Goal: Information Seeking & Learning: Learn about a topic

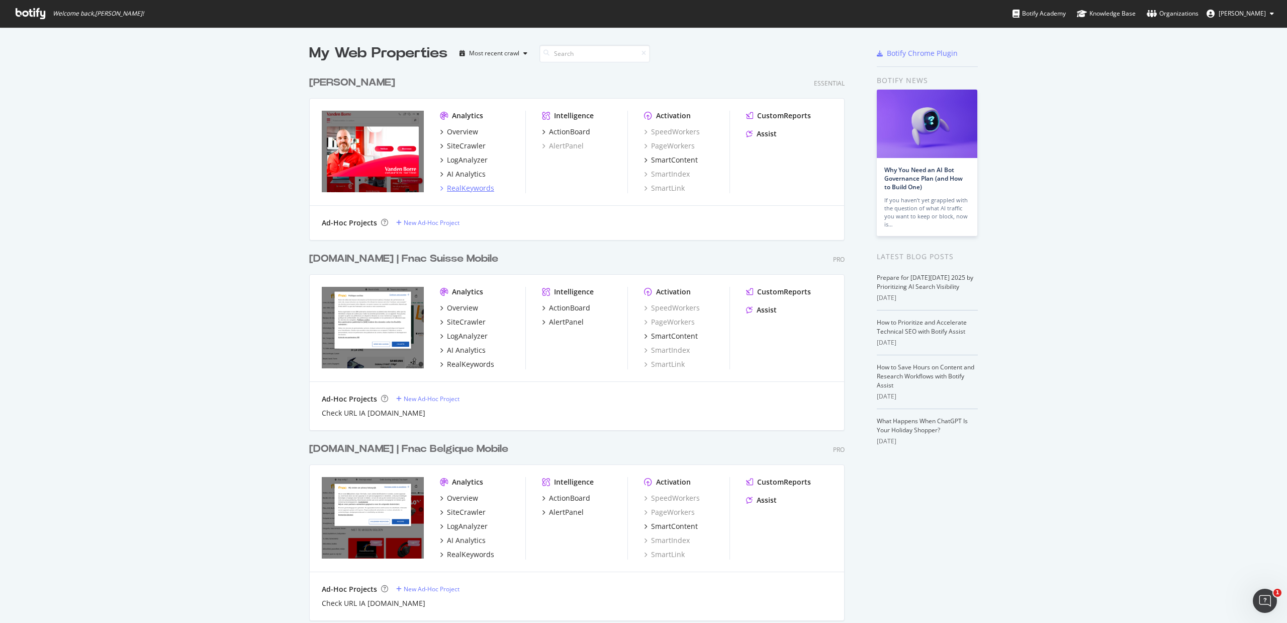
click at [473, 192] on div "RealKeywords" at bounding box center [470, 188] width 47 height 10
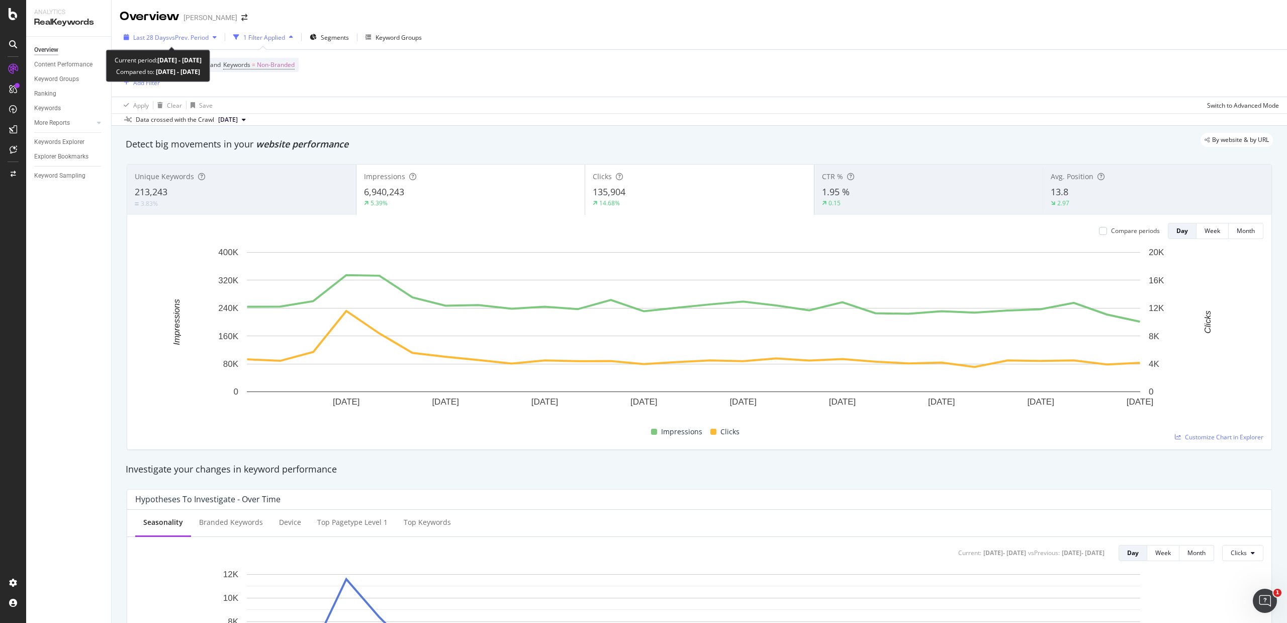
click at [167, 35] on span "Last 28 Days" at bounding box center [151, 37] width 36 height 9
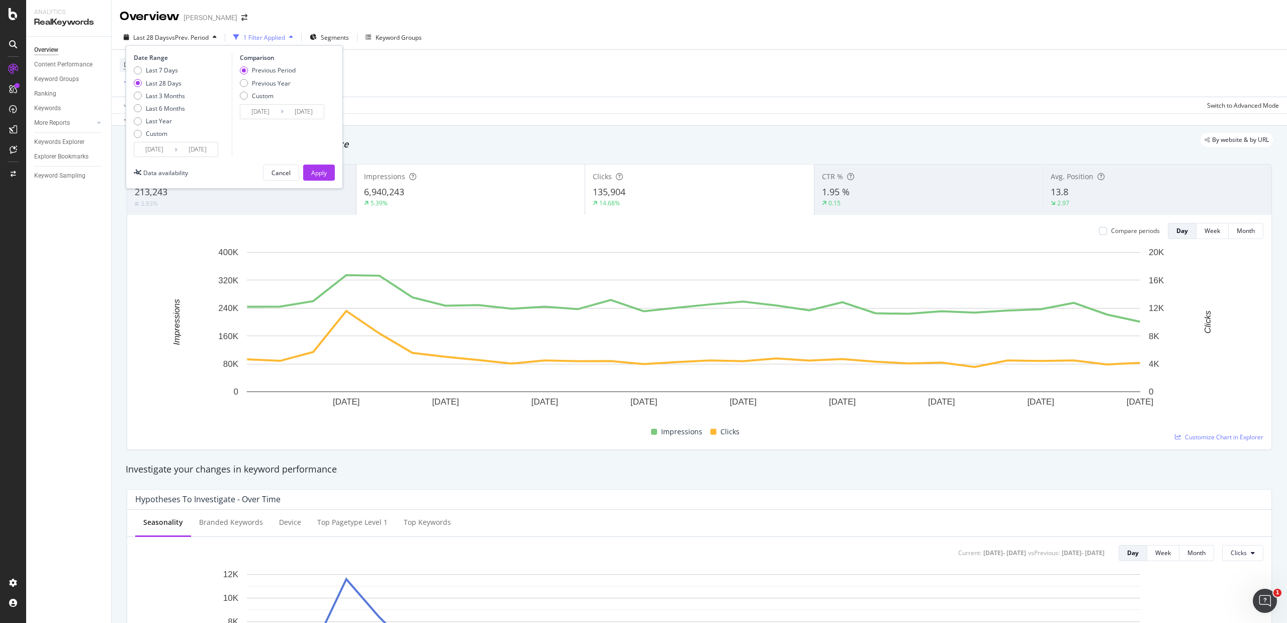
click at [162, 149] on input "[DATE]" at bounding box center [154, 149] width 40 height 14
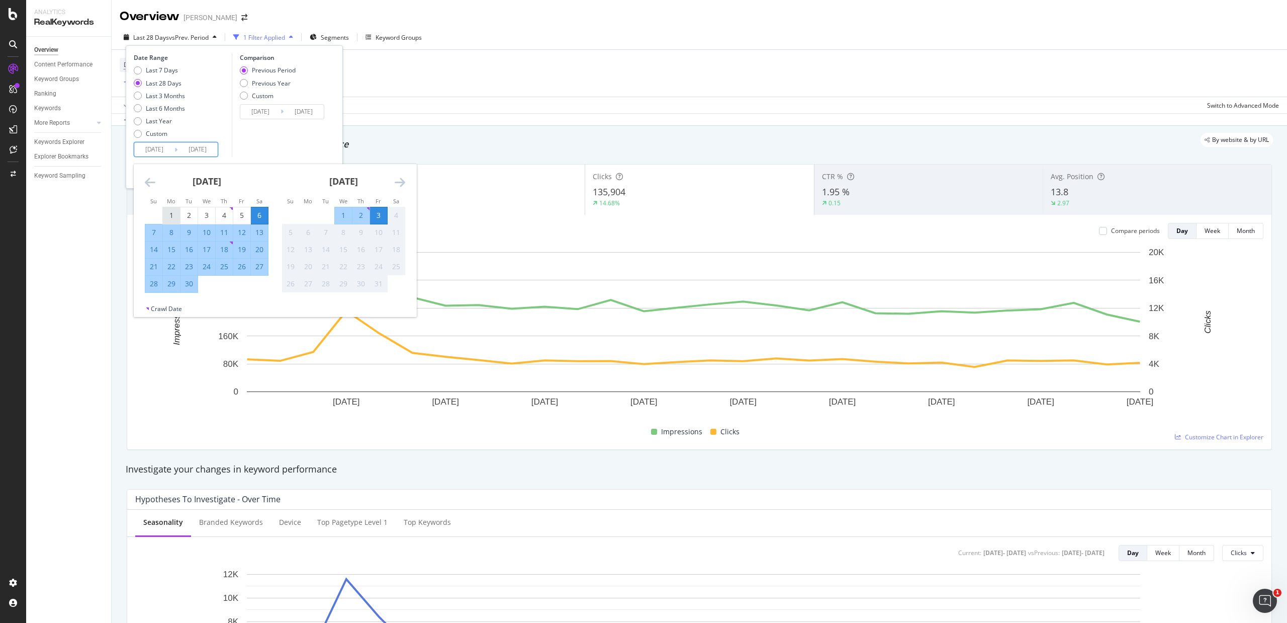
click at [176, 214] on div "1" at bounding box center [171, 215] width 17 height 10
type input "[DATE]"
click at [186, 281] on div "30" at bounding box center [189, 284] width 17 height 10
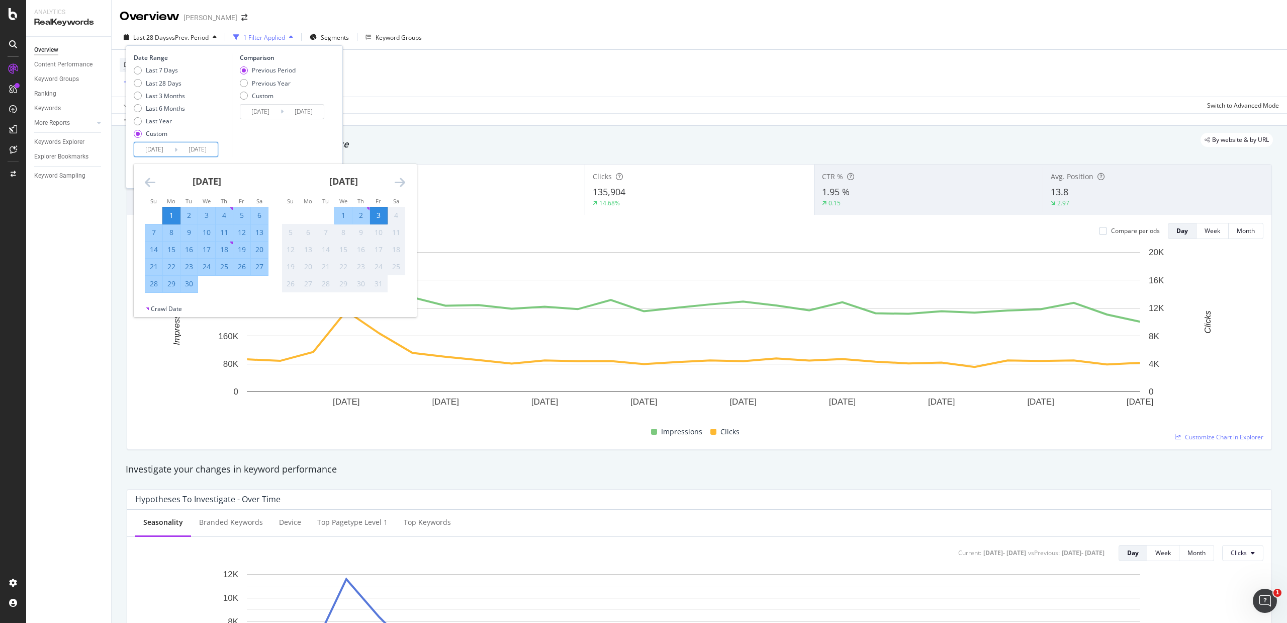
type input "[DATE]"
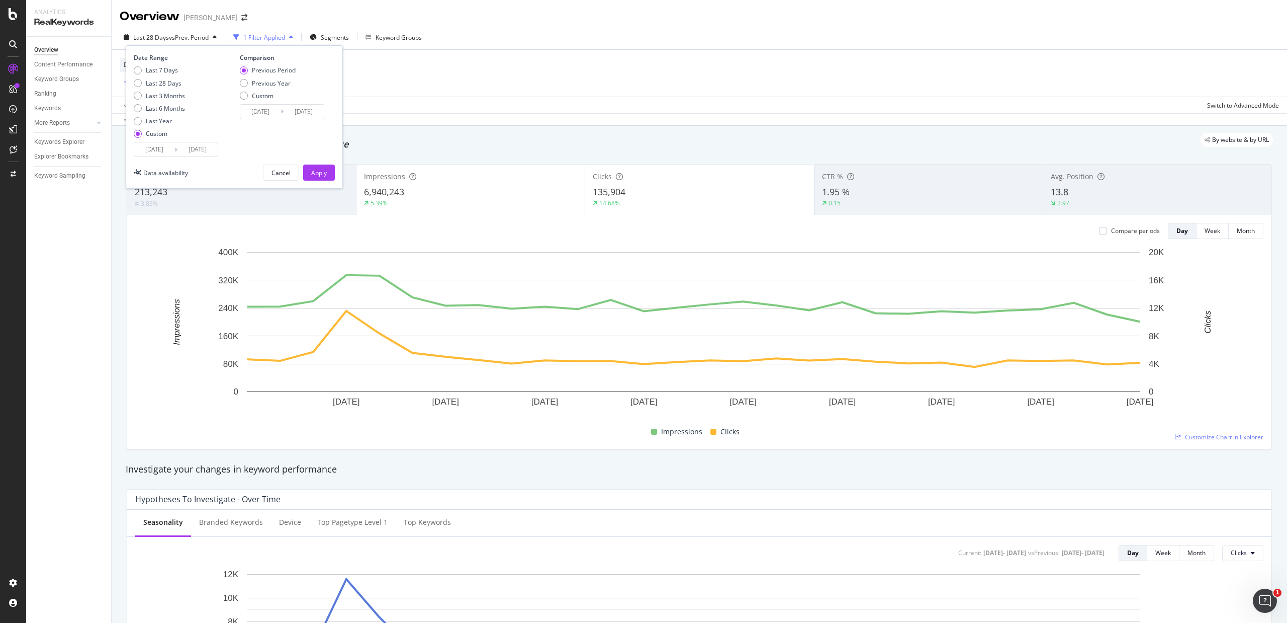
click at [266, 111] on input "[DATE]" at bounding box center [260, 112] width 40 height 14
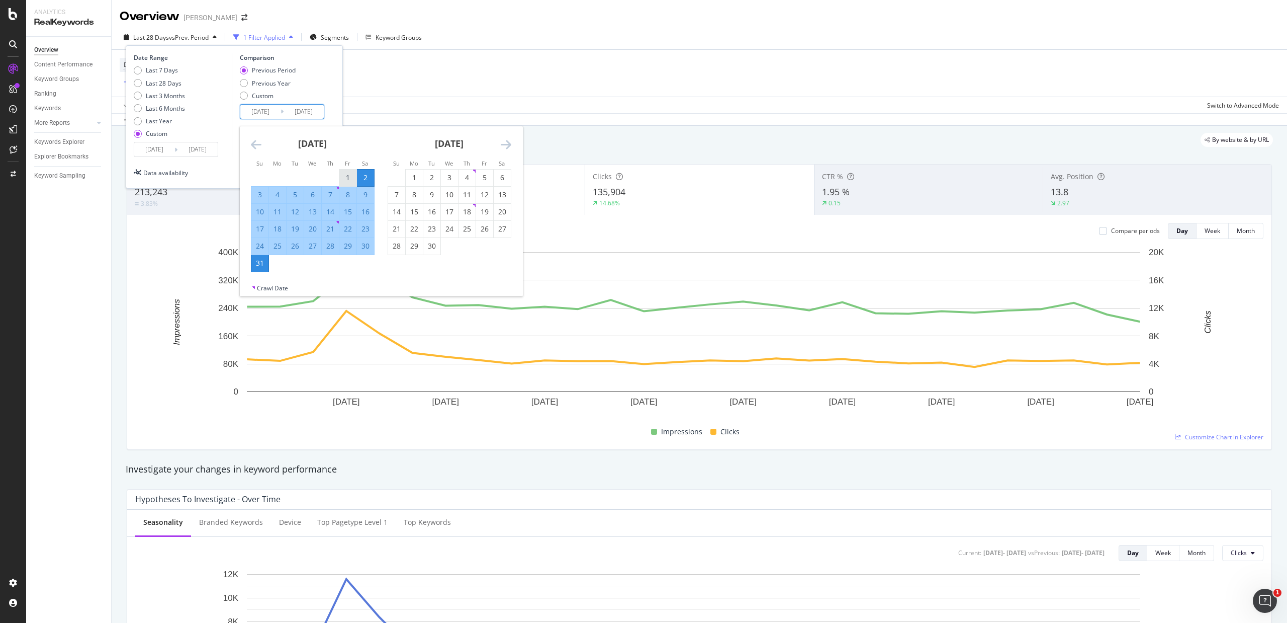
click at [344, 173] on div "1" at bounding box center [347, 178] width 17 height 10
type input "[DATE]"
click at [264, 262] on div "31" at bounding box center [259, 263] width 17 height 10
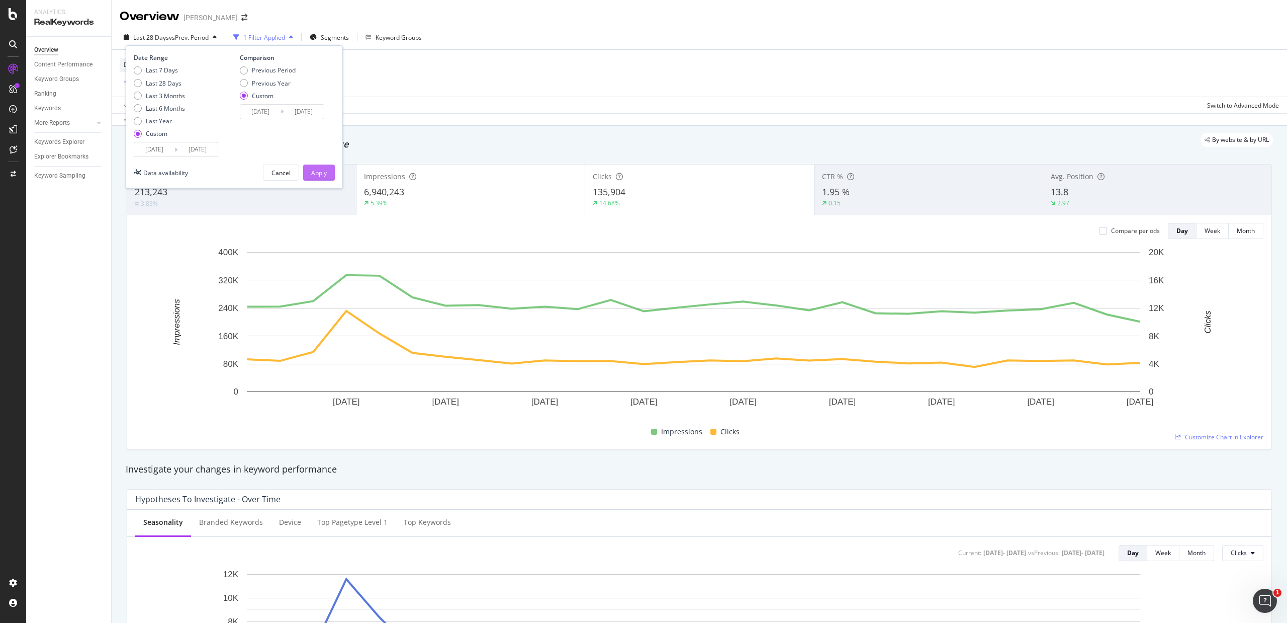
click at [320, 169] on div "Apply" at bounding box center [319, 172] width 16 height 9
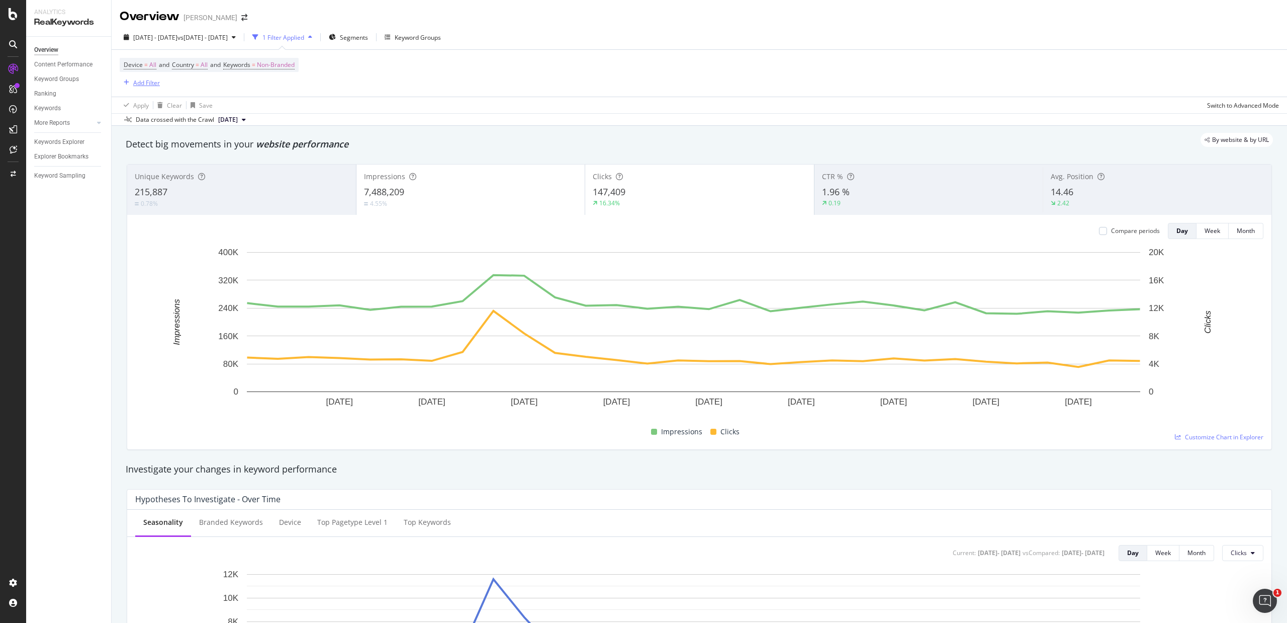
click at [147, 83] on div "Add Filter" at bounding box center [146, 82] width 27 height 9
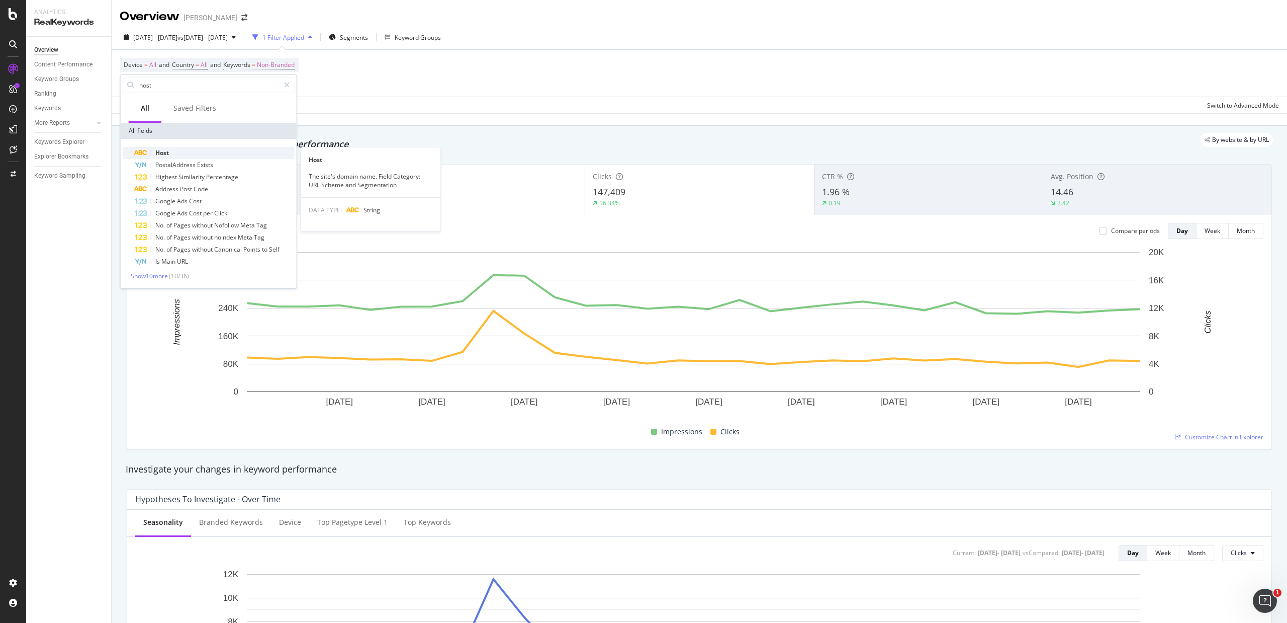
type input "host"
click at [162, 151] on span "Host" at bounding box center [162, 152] width 14 height 9
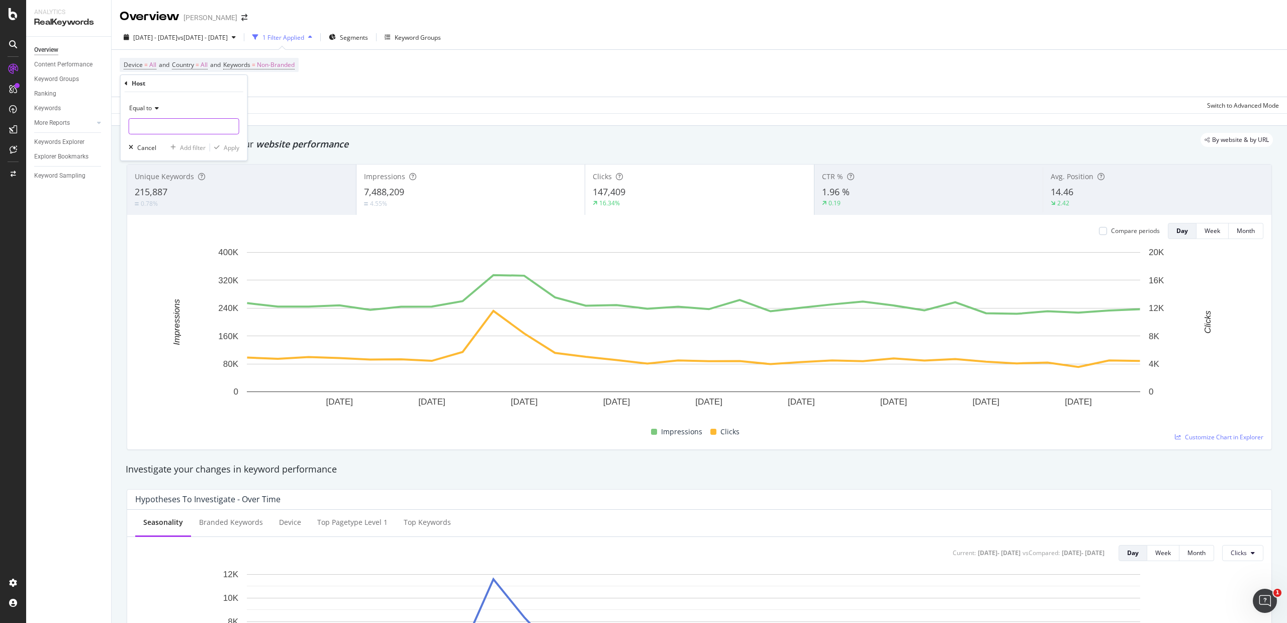
click at [159, 127] on input "text" at bounding box center [184, 126] width 110 height 16
click at [241, 17] on icon "arrow-right-arrow-left" at bounding box center [244, 17] width 6 height 7
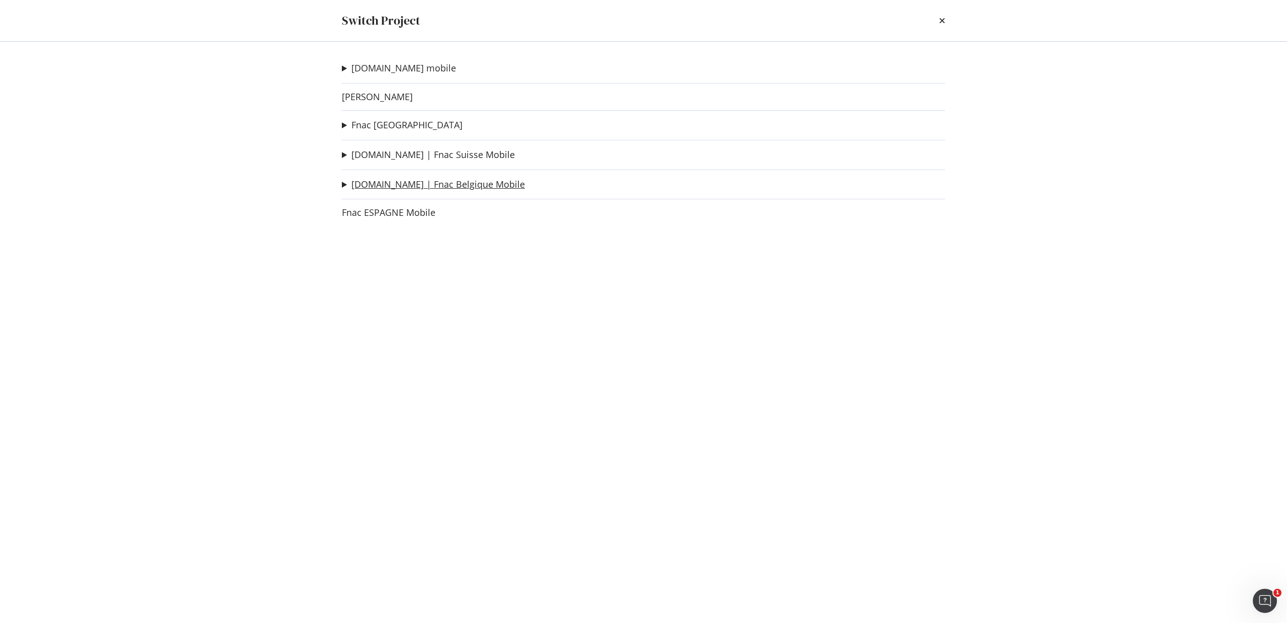
click at [405, 180] on link "[DOMAIN_NAME] | Fnac Belgique Mobile" at bounding box center [439, 184] width 174 height 11
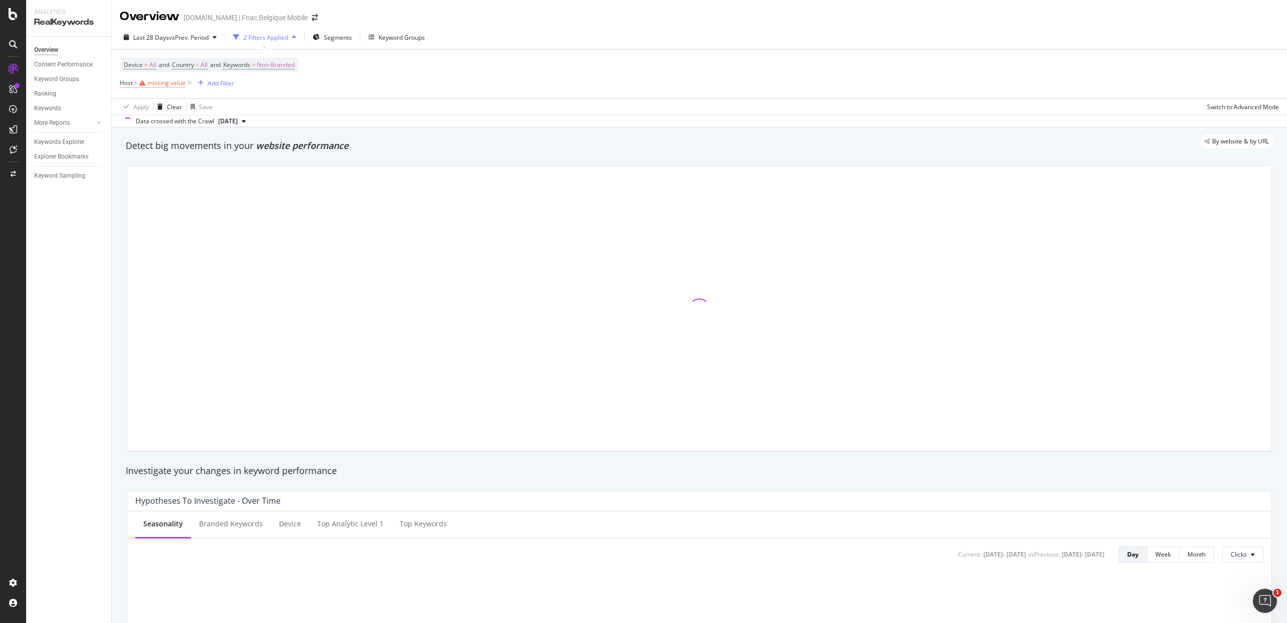
click at [151, 85] on div "missing value" at bounding box center [166, 82] width 38 height 9
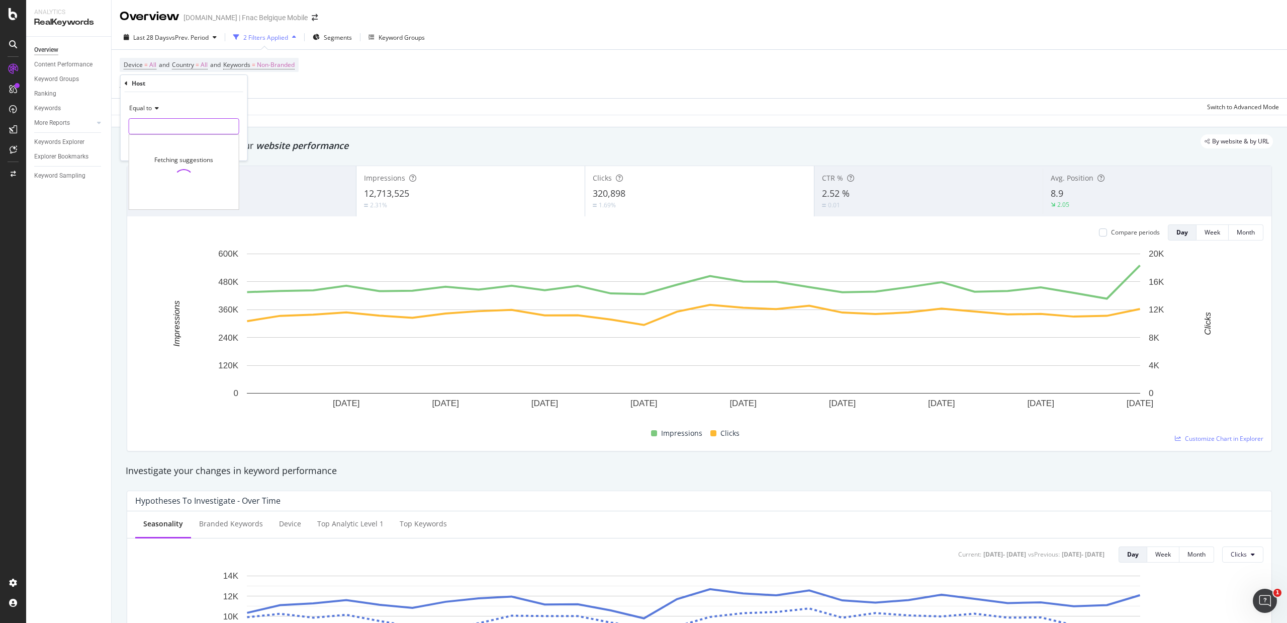
click at [147, 123] on input "text" at bounding box center [184, 126] width 110 height 16
click at [144, 144] on span "[DOMAIN_NAME]" at bounding box center [165, 139] width 67 height 9
type input "[DOMAIN_NAME]"
click at [228, 149] on div "Apply" at bounding box center [232, 147] width 16 height 9
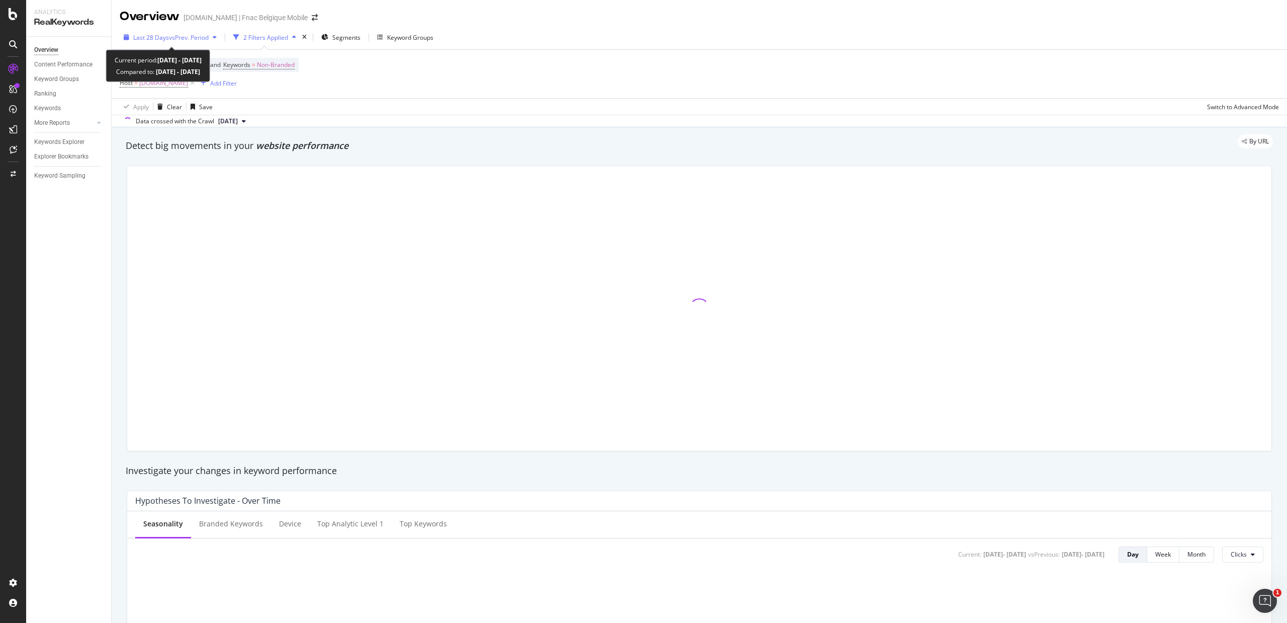
click at [185, 34] on span "vs Prev. Period" at bounding box center [189, 37] width 40 height 9
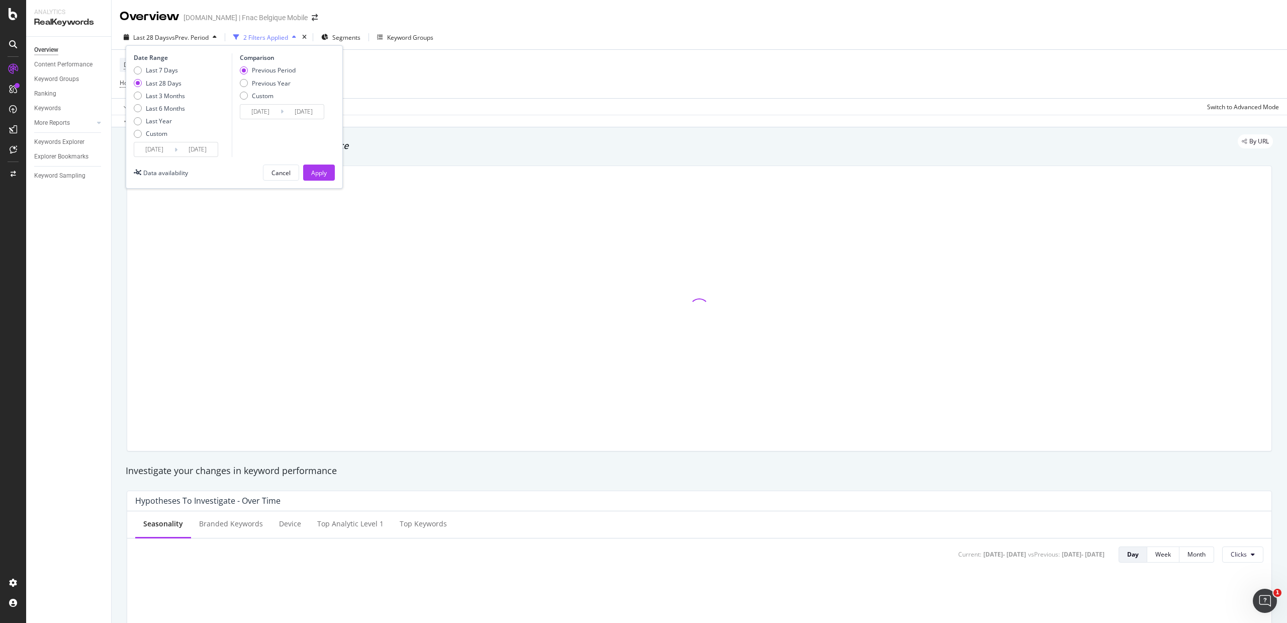
click at [155, 154] on input "[DATE]" at bounding box center [154, 149] width 40 height 14
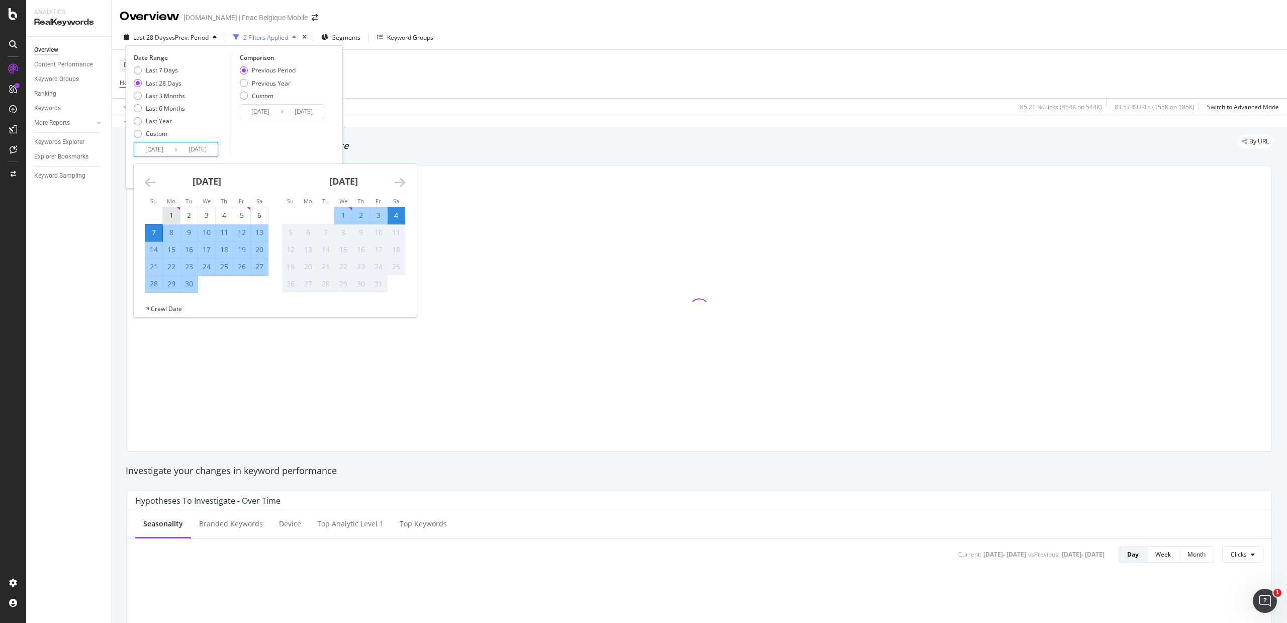
click at [167, 212] on div "1" at bounding box center [171, 215] width 17 height 10
type input "[DATE]"
click at [188, 281] on div "30" at bounding box center [189, 284] width 17 height 10
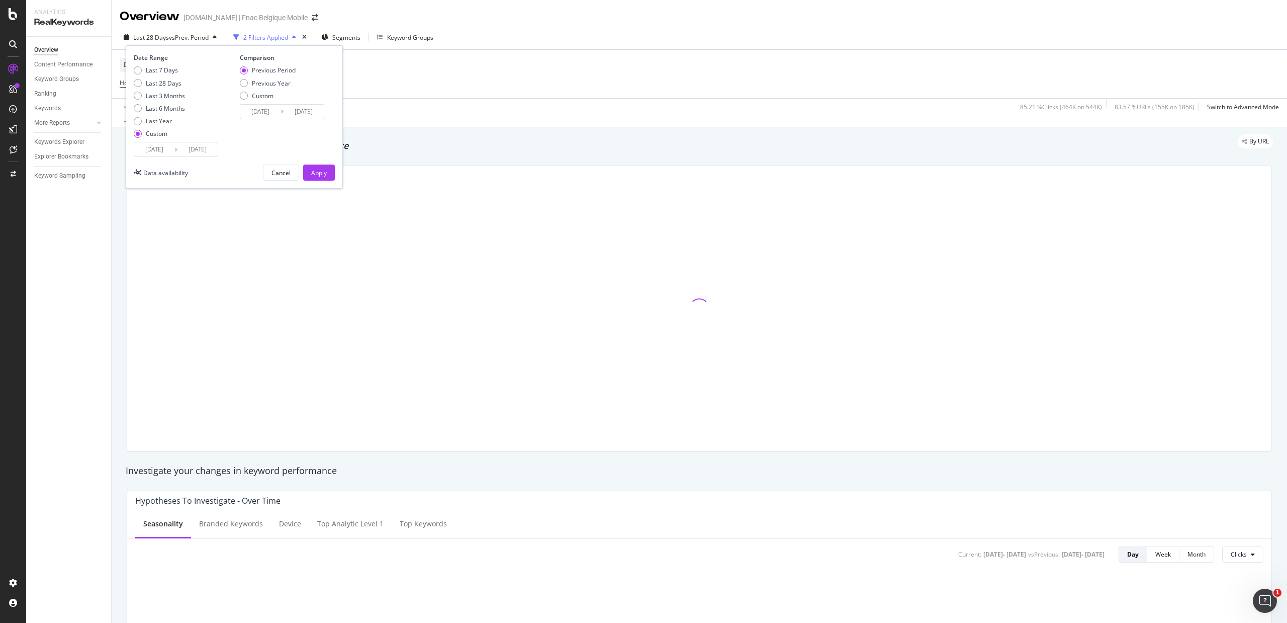
type input "[DATE]"
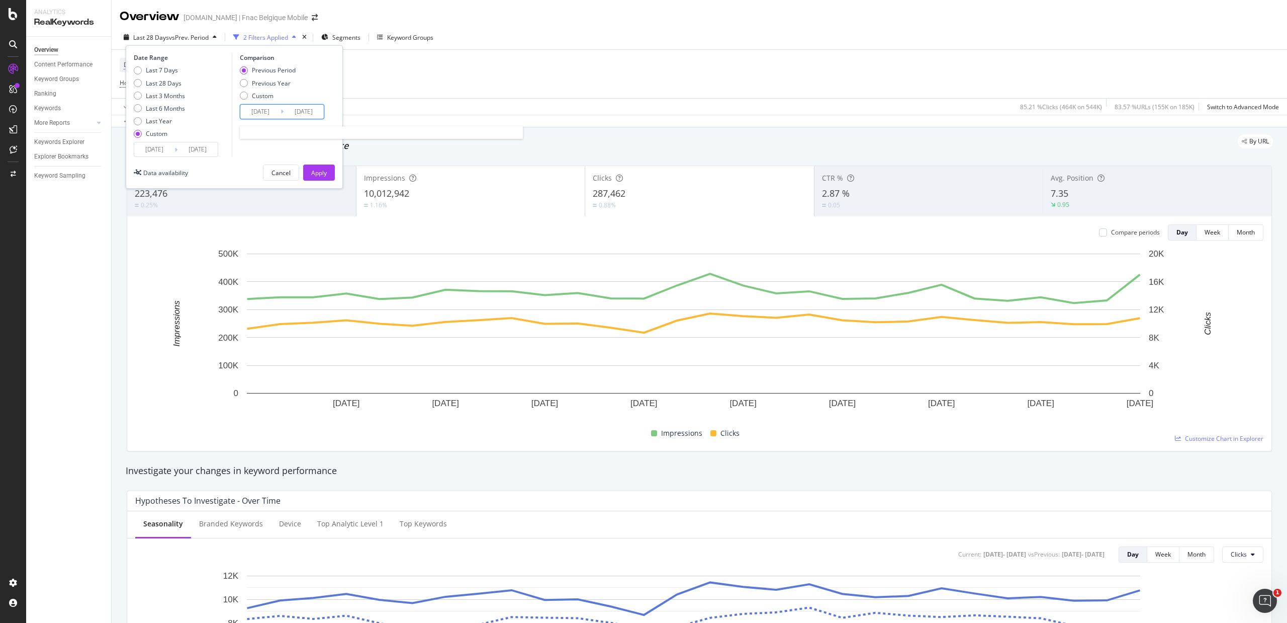
click at [268, 112] on input "[DATE]" at bounding box center [260, 112] width 40 height 14
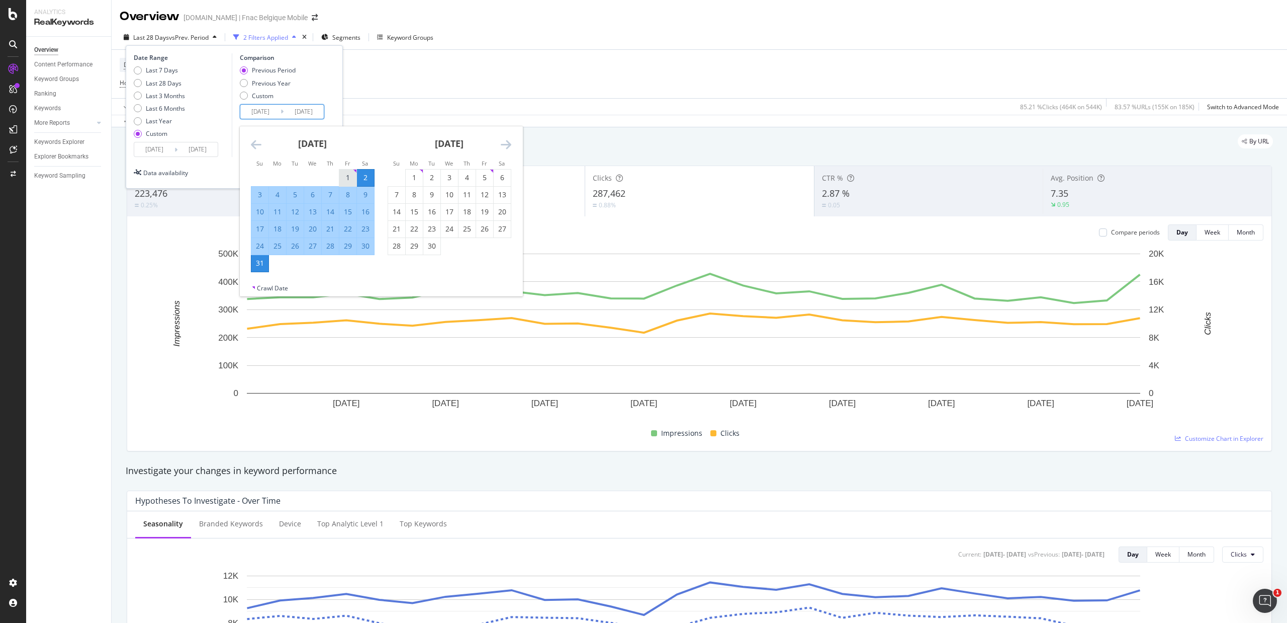
click at [352, 177] on div "1" at bounding box center [347, 178] width 17 height 10
type input "[DATE]"
click at [264, 262] on div "31" at bounding box center [259, 263] width 17 height 10
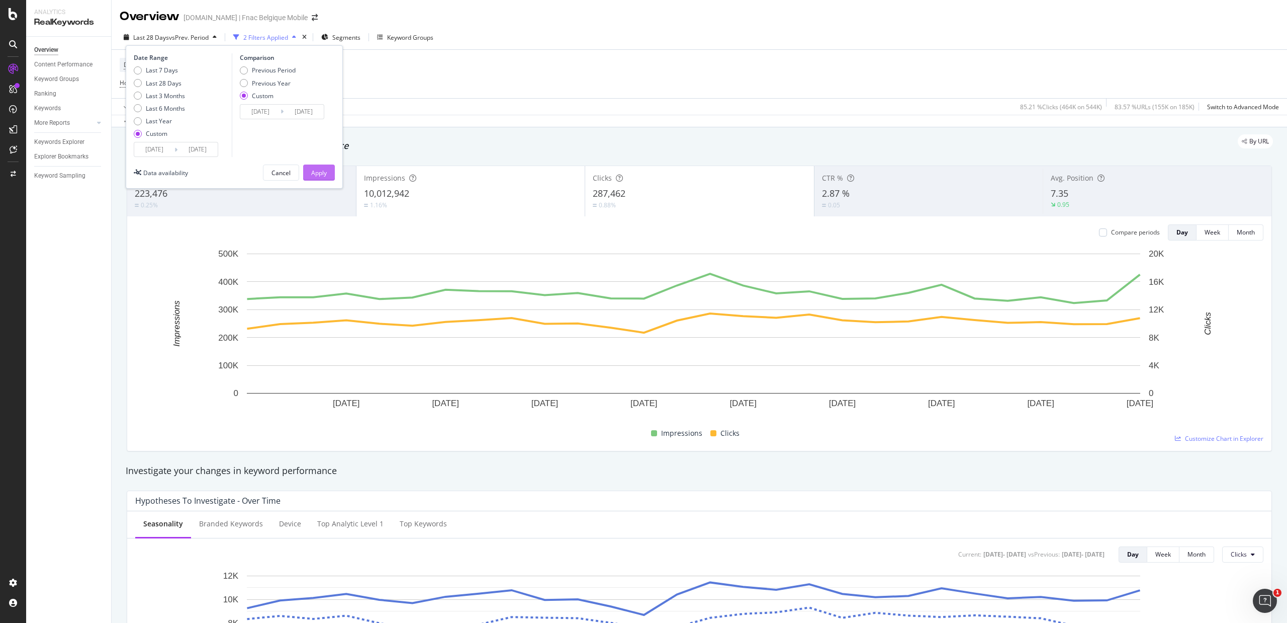
click at [326, 165] on div "Apply" at bounding box center [319, 172] width 16 height 15
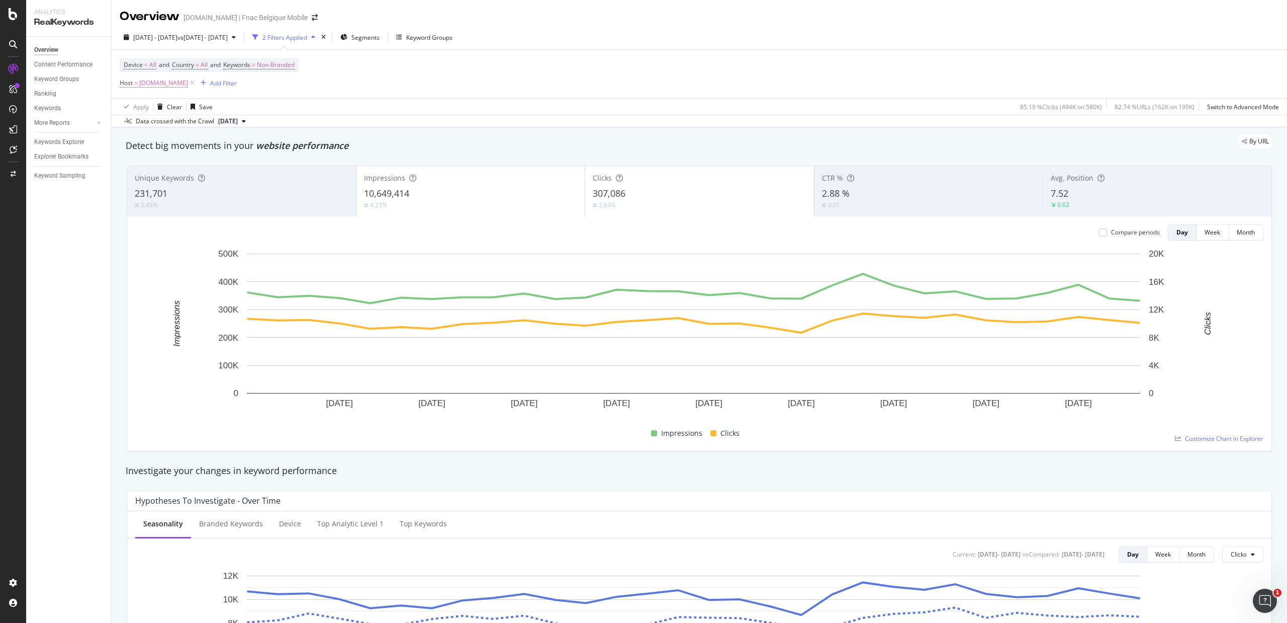
click at [153, 87] on span "[DOMAIN_NAME]" at bounding box center [163, 83] width 49 height 14
click at [153, 127] on input "[DOMAIN_NAME]" at bounding box center [176, 126] width 95 height 16
click at [153, 153] on span "[DOMAIN_NAME]" at bounding box center [167, 150] width 70 height 9
type input "[DOMAIN_NAME]"
click at [232, 145] on div "Apply" at bounding box center [232, 147] width 16 height 9
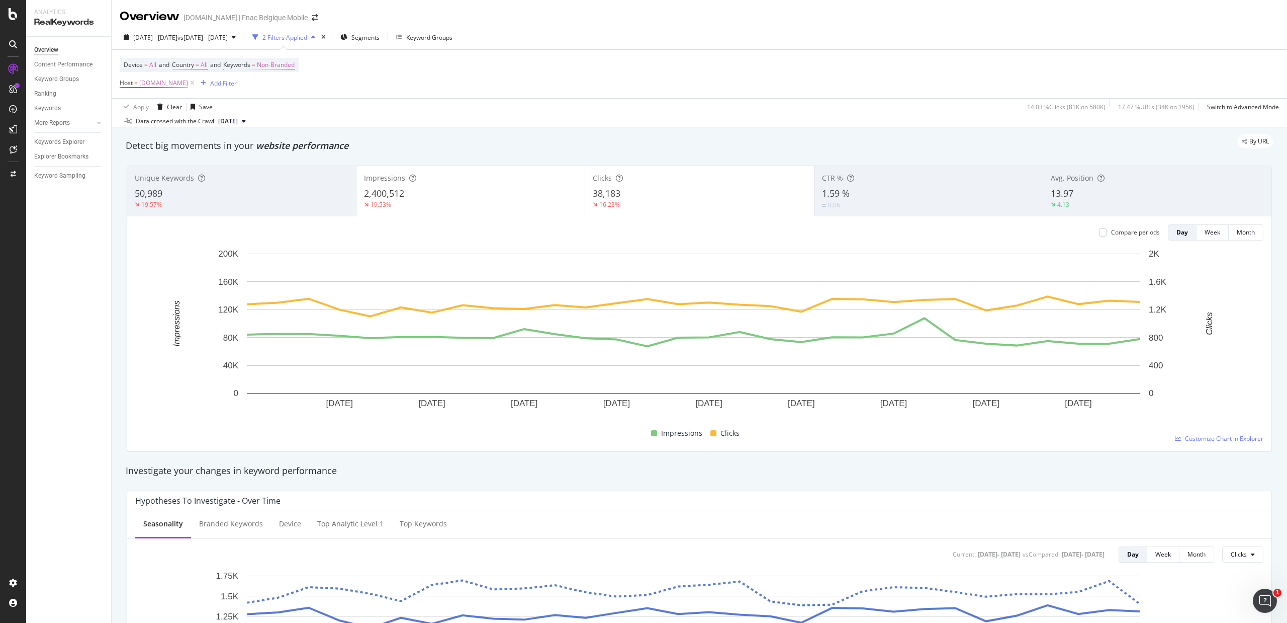
click at [386, 19] on div "Overview [DOMAIN_NAME] | Fnac Belgique Mobile" at bounding box center [700, 12] width 1176 height 25
click at [378, 9] on div "Overview [DOMAIN_NAME] | Fnac Belgique Mobile" at bounding box center [700, 12] width 1176 height 25
click at [333, 27] on div "[DATE] - [DATE] vs [DATE] - [DATE] 2 Filters Applied Segments Keyword Groups De…" at bounding box center [700, 76] width 1176 height 102
click at [312, 17] on icon "arrow-right-arrow-left" at bounding box center [315, 17] width 6 height 7
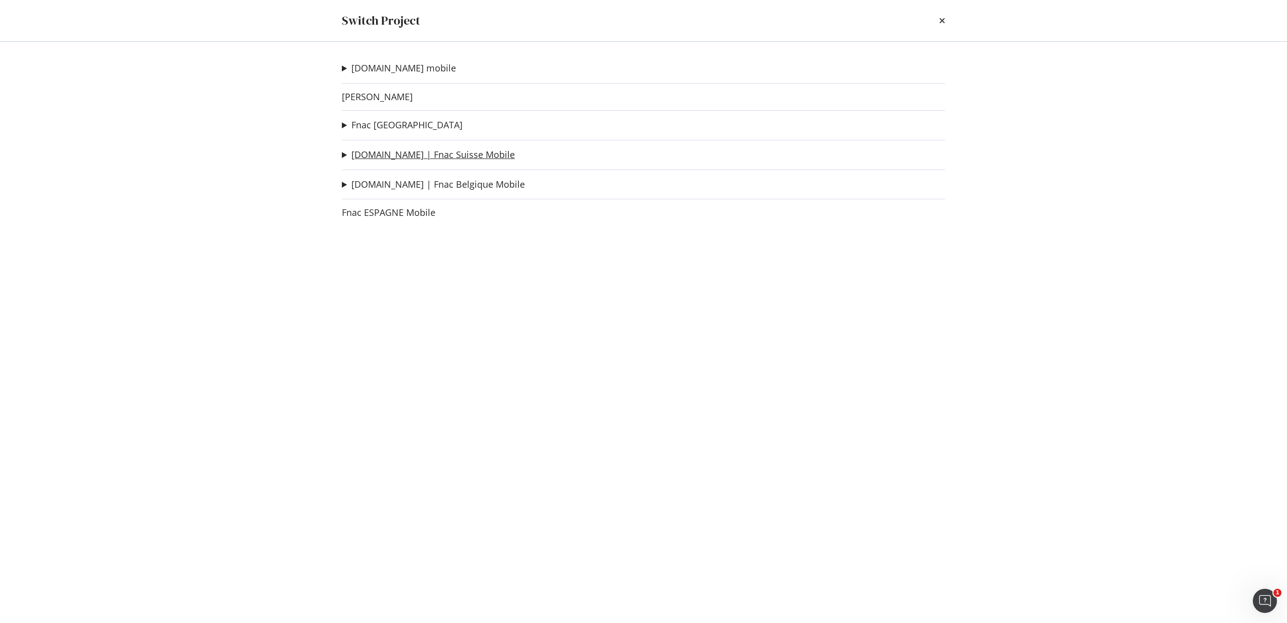
click at [376, 158] on link "[DOMAIN_NAME] | Fnac Suisse Mobile" at bounding box center [433, 154] width 163 height 11
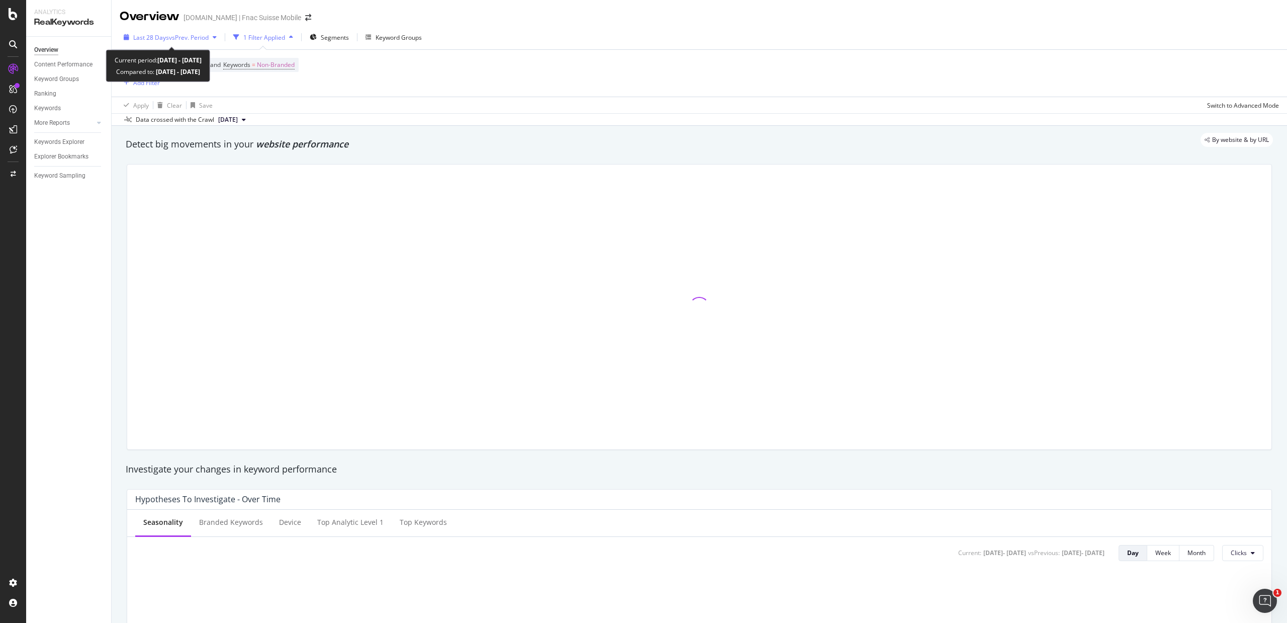
click at [195, 39] on span "vs Prev. Period" at bounding box center [189, 37] width 40 height 9
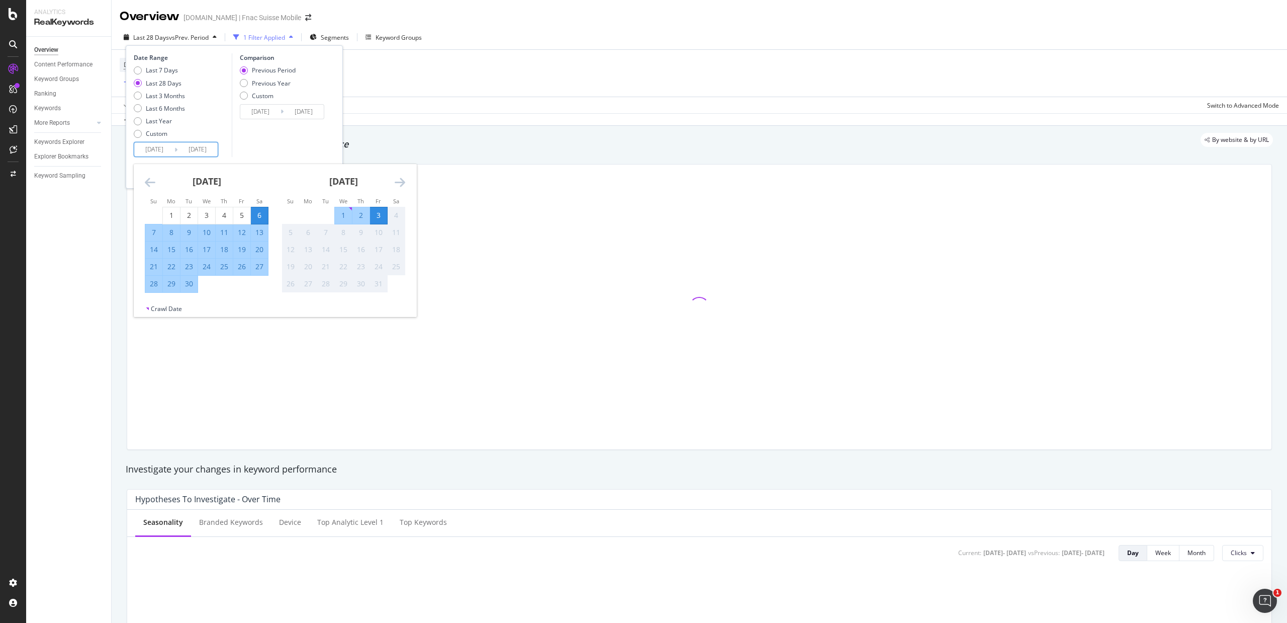
click at [163, 149] on input "[DATE]" at bounding box center [154, 149] width 40 height 14
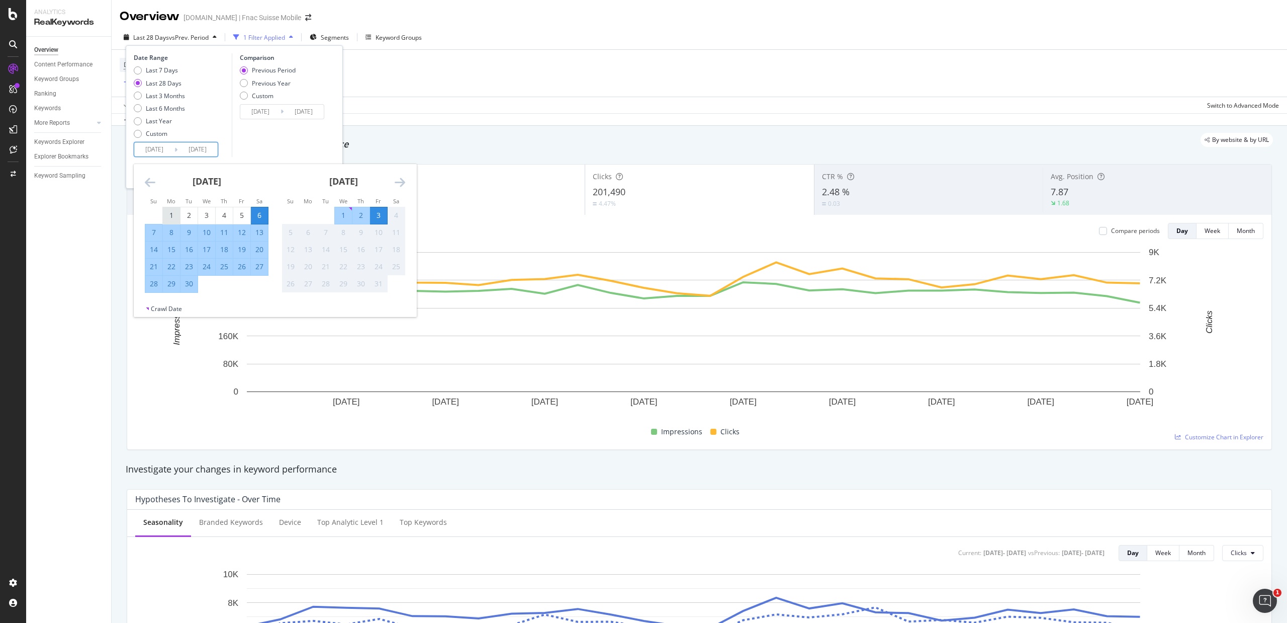
click at [180, 214] on div "1" at bounding box center [171, 215] width 17 height 10
type input "[DATE]"
click at [189, 282] on div "30" at bounding box center [189, 284] width 17 height 10
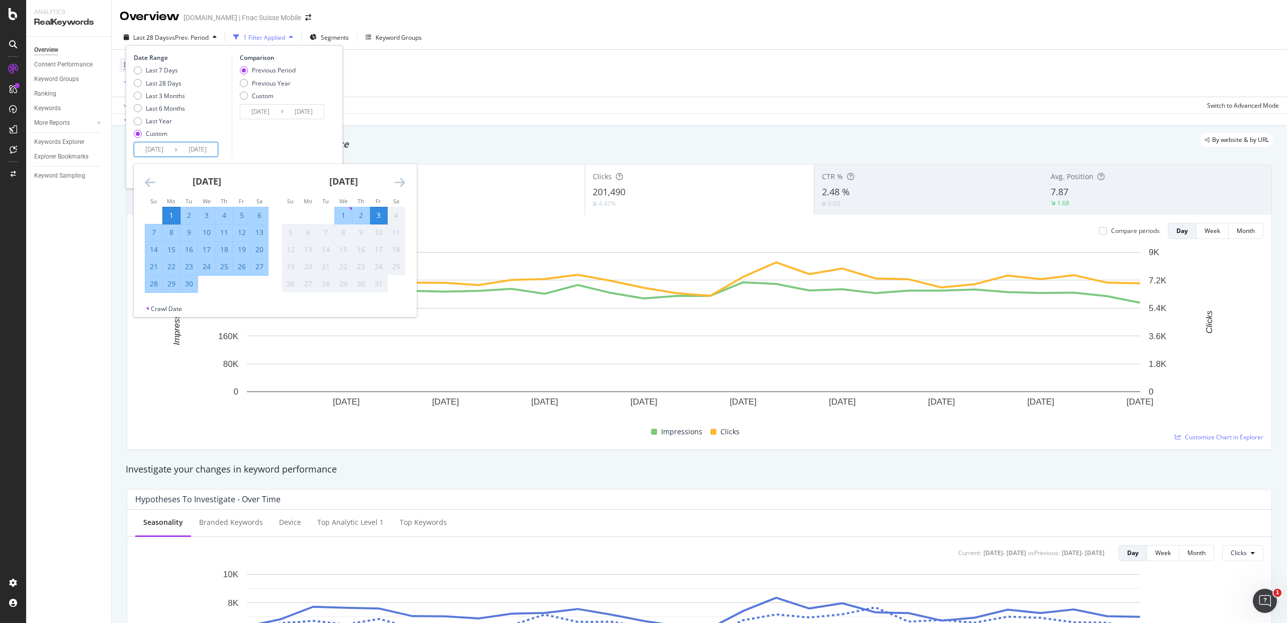
type input "[DATE]"
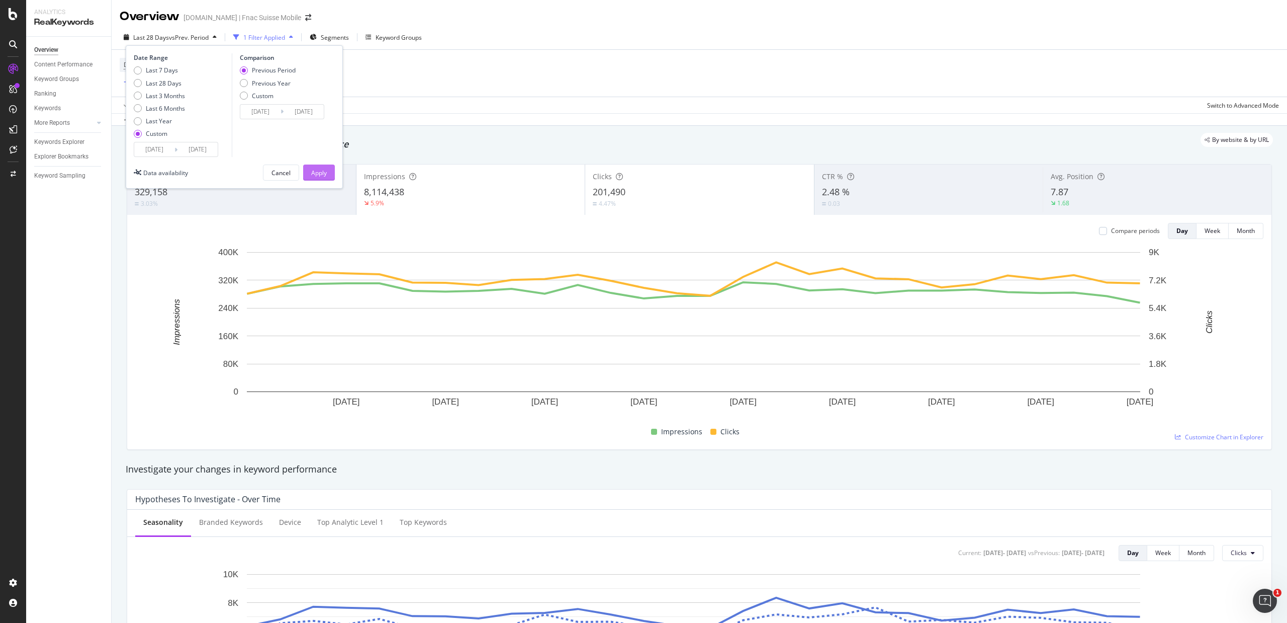
click at [318, 171] on div "Apply" at bounding box center [319, 172] width 16 height 9
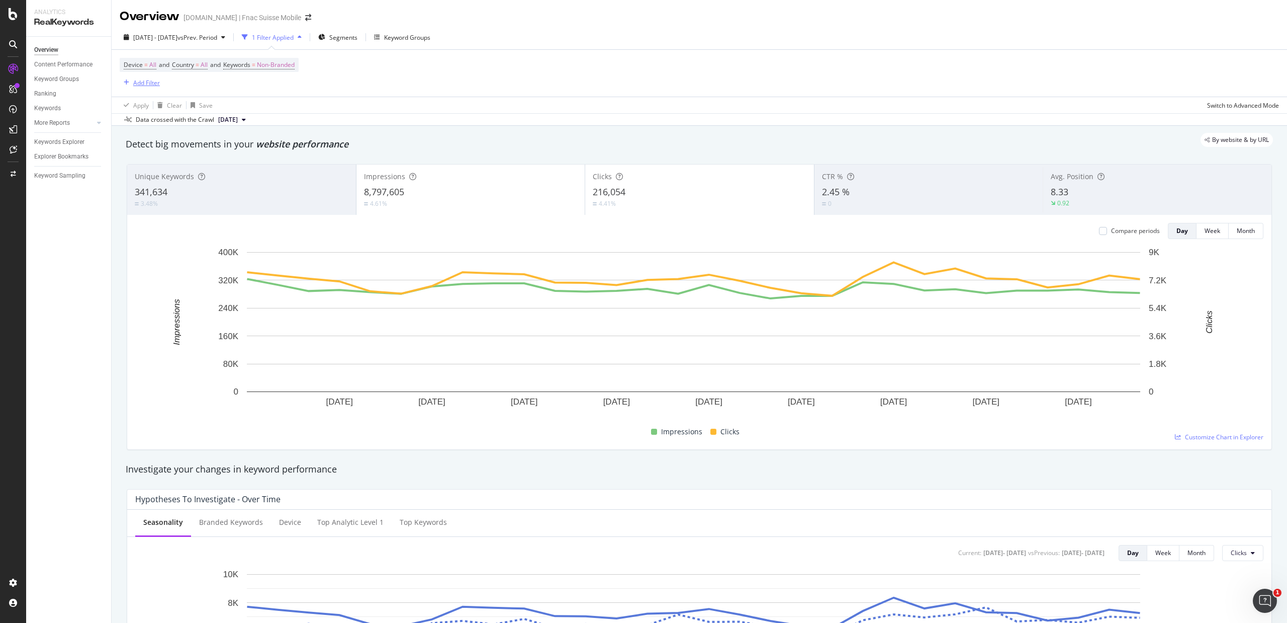
click at [144, 79] on div "Add Filter" at bounding box center [146, 82] width 27 height 9
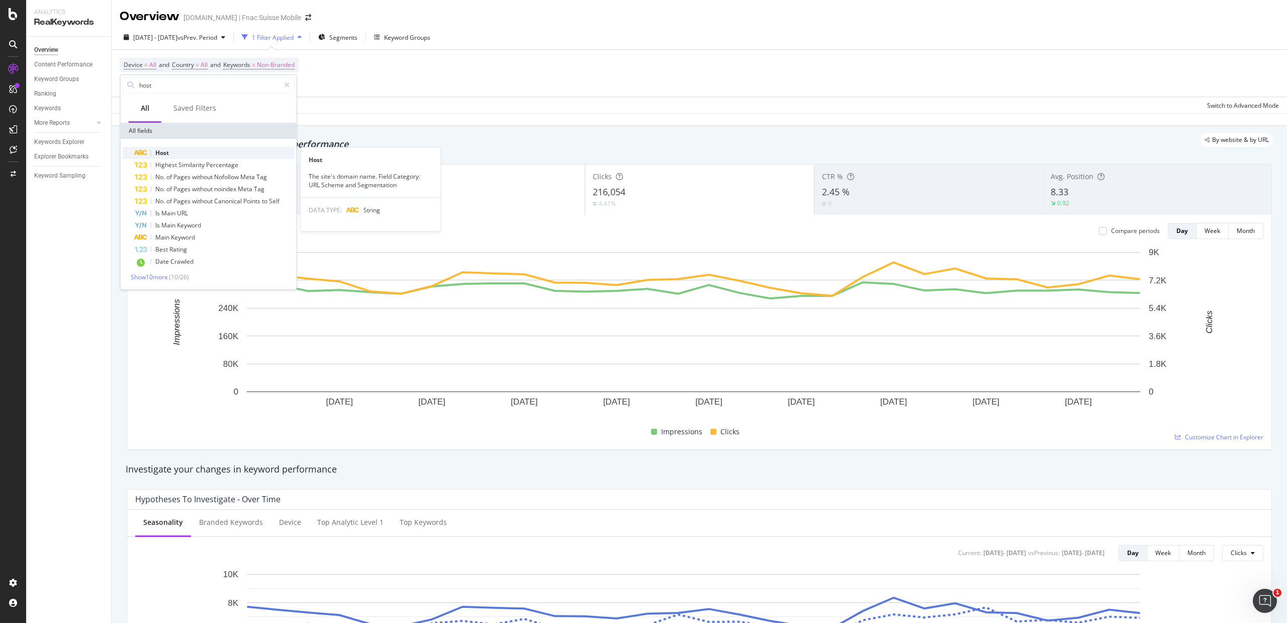
type input "host"
click at [192, 147] on div "Host" at bounding box center [215, 153] width 160 height 12
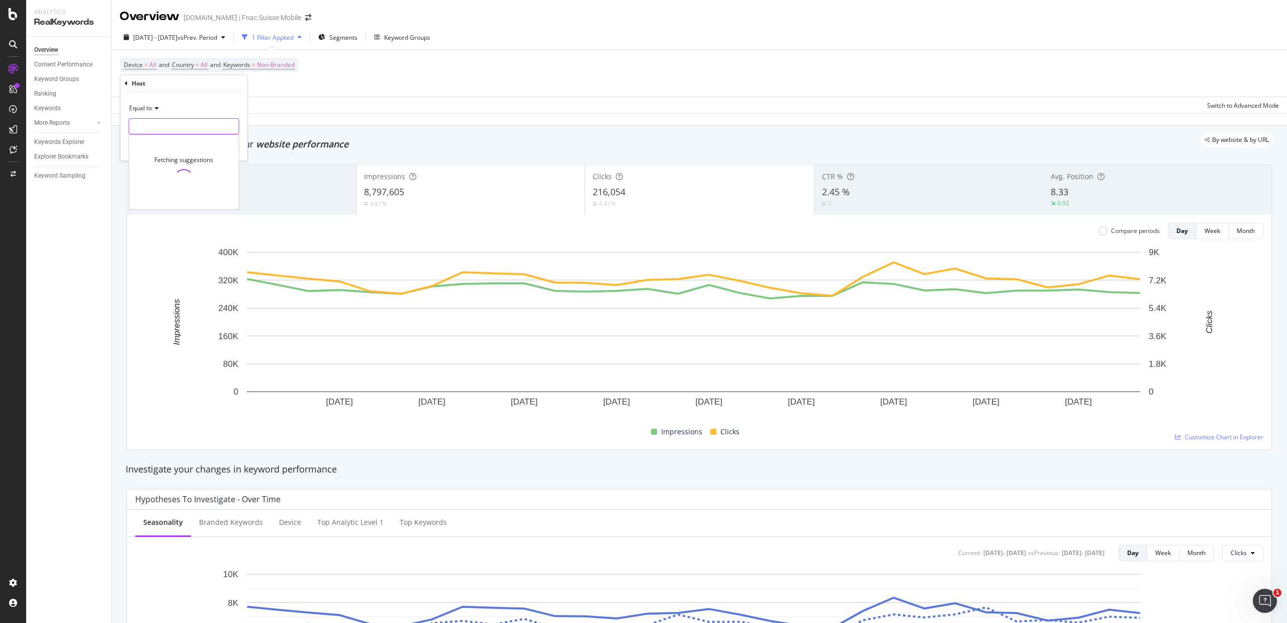
click at [181, 131] on input "text" at bounding box center [184, 126] width 110 height 16
click at [167, 141] on span "[DOMAIN_NAME]" at bounding box center [165, 139] width 67 height 9
type input "[DOMAIN_NAME]"
click at [235, 149] on div "Apply" at bounding box center [232, 147] width 16 height 9
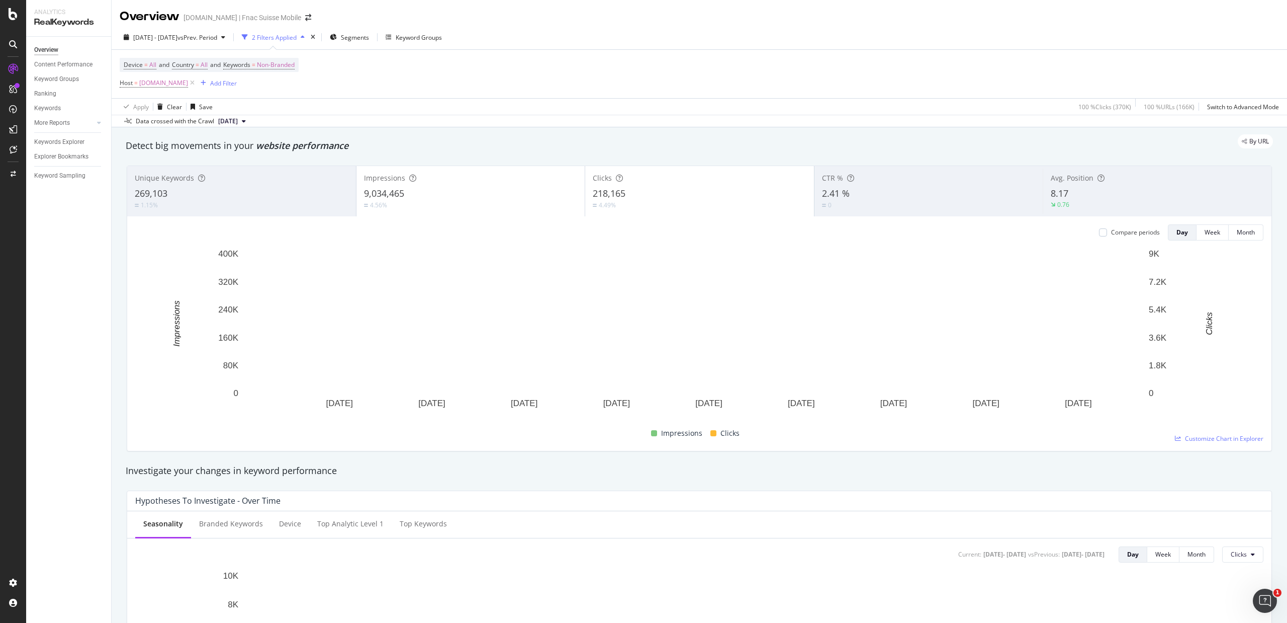
drag, startPoint x: 186, startPoint y: 81, endPoint x: 294, endPoint y: 161, distance: 134.8
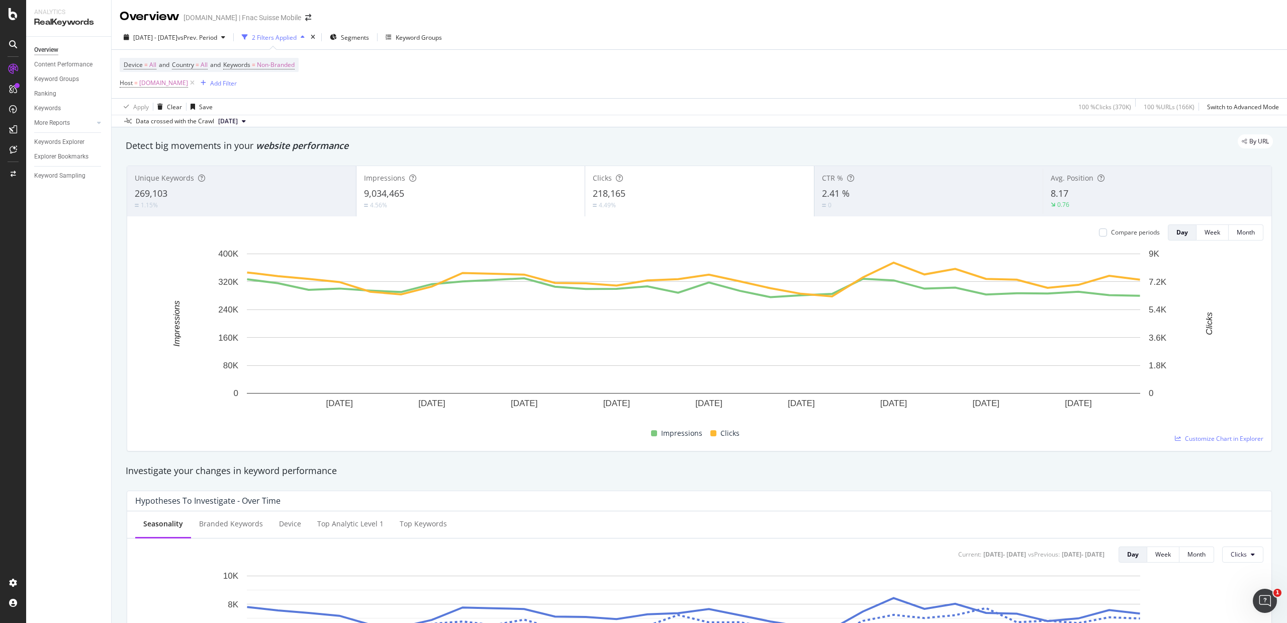
click at [188, 81] on icon at bounding box center [192, 83] width 9 height 10
click at [305, 18] on icon "arrow-right-arrow-left" at bounding box center [308, 17] width 6 height 7
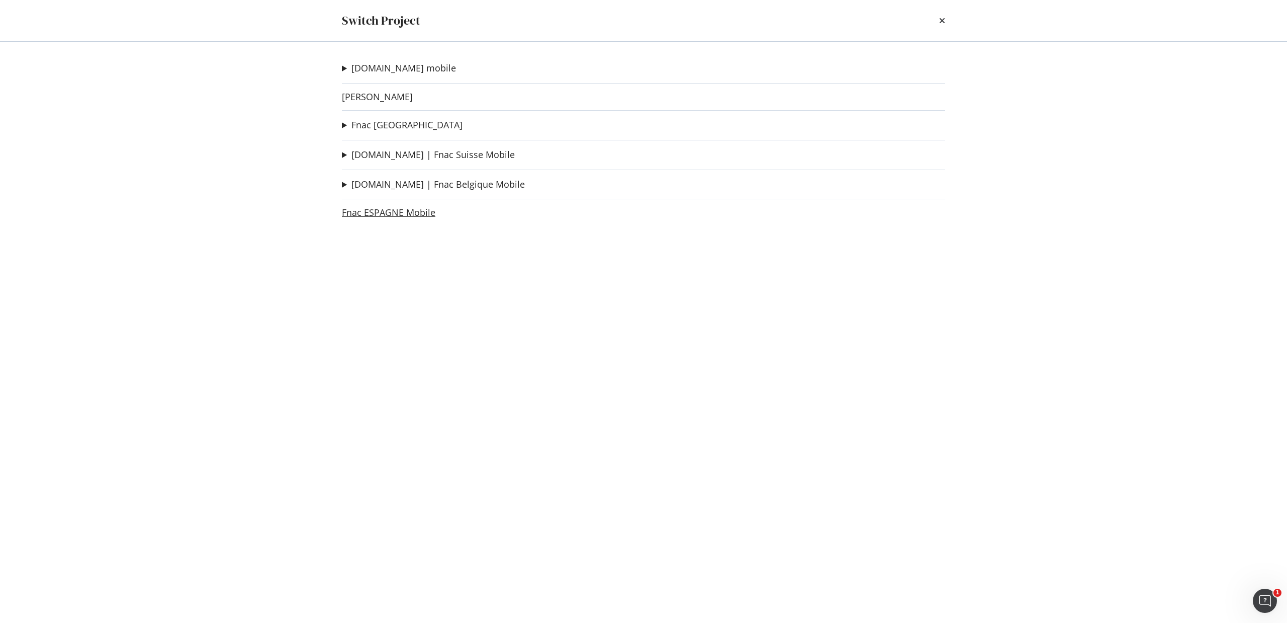
click at [383, 209] on link "Fnac ESPAGNE Mobile" at bounding box center [389, 212] width 94 height 11
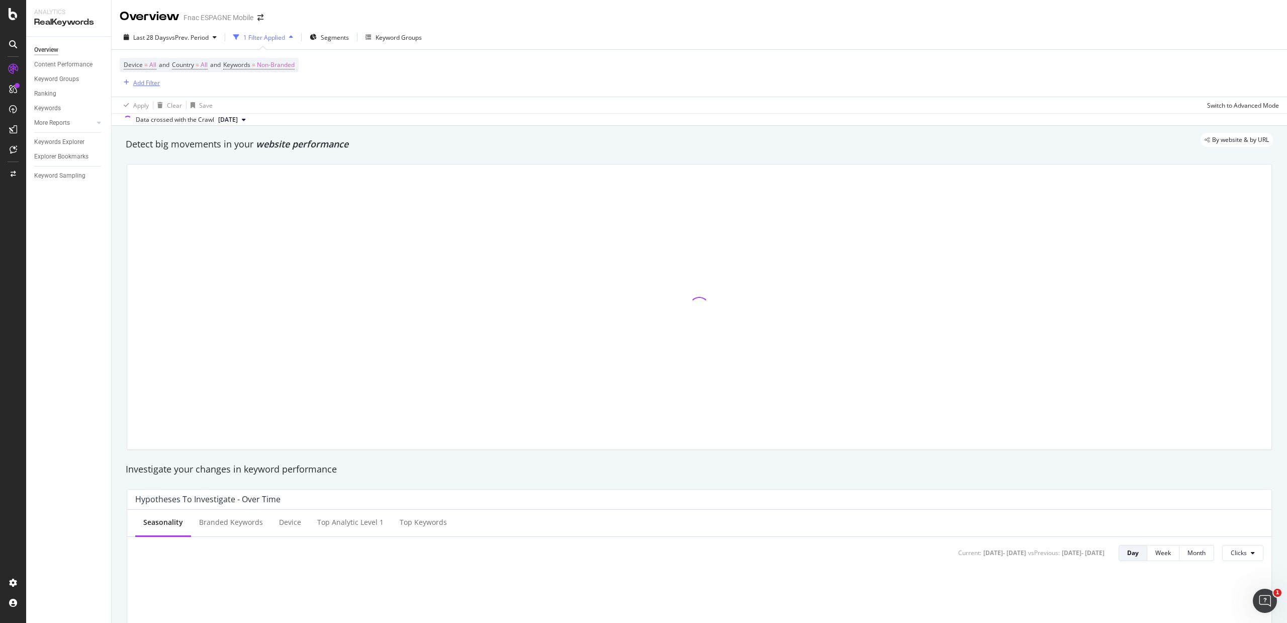
click at [139, 81] on div "Add Filter" at bounding box center [146, 82] width 27 height 9
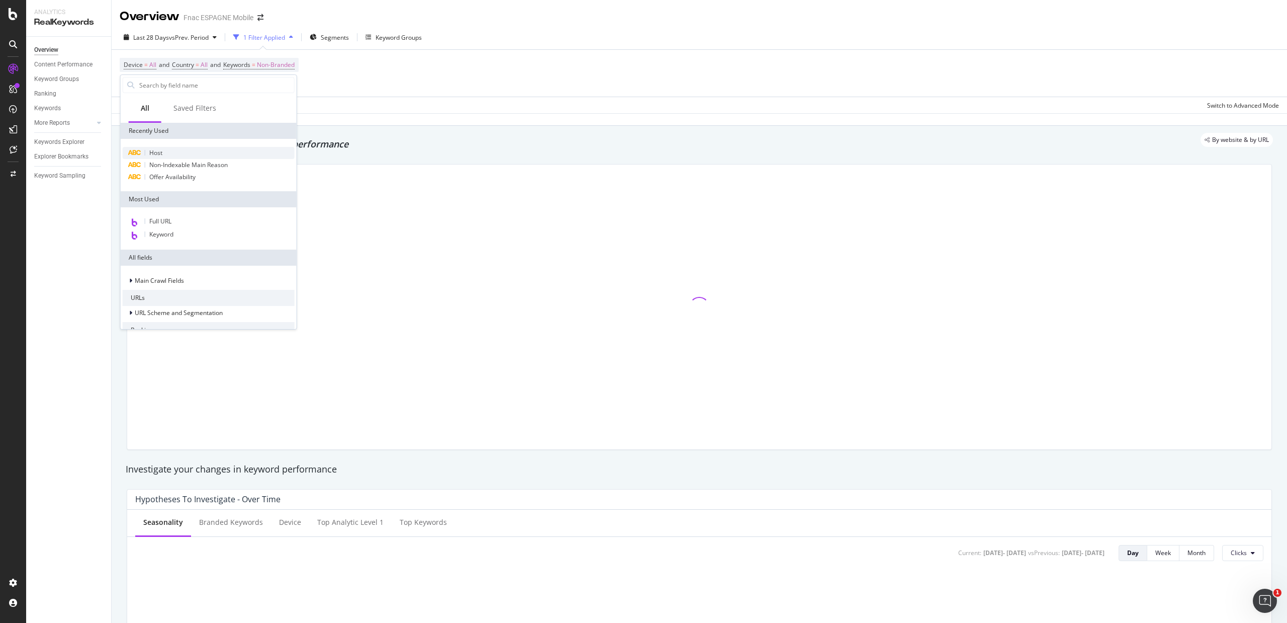
click at [150, 150] on span "Host" at bounding box center [155, 152] width 13 height 9
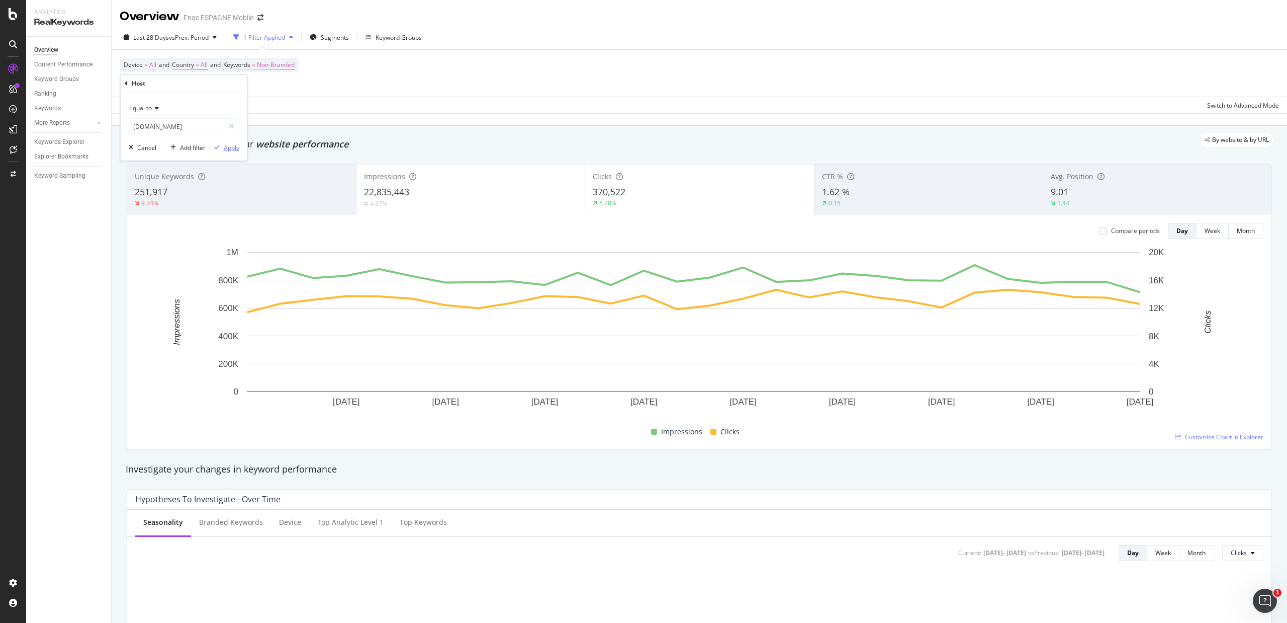
drag, startPoint x: 232, startPoint y: 148, endPoint x: 210, endPoint y: 141, distance: 23.6
click at [231, 148] on div "Apply" at bounding box center [232, 147] width 16 height 9
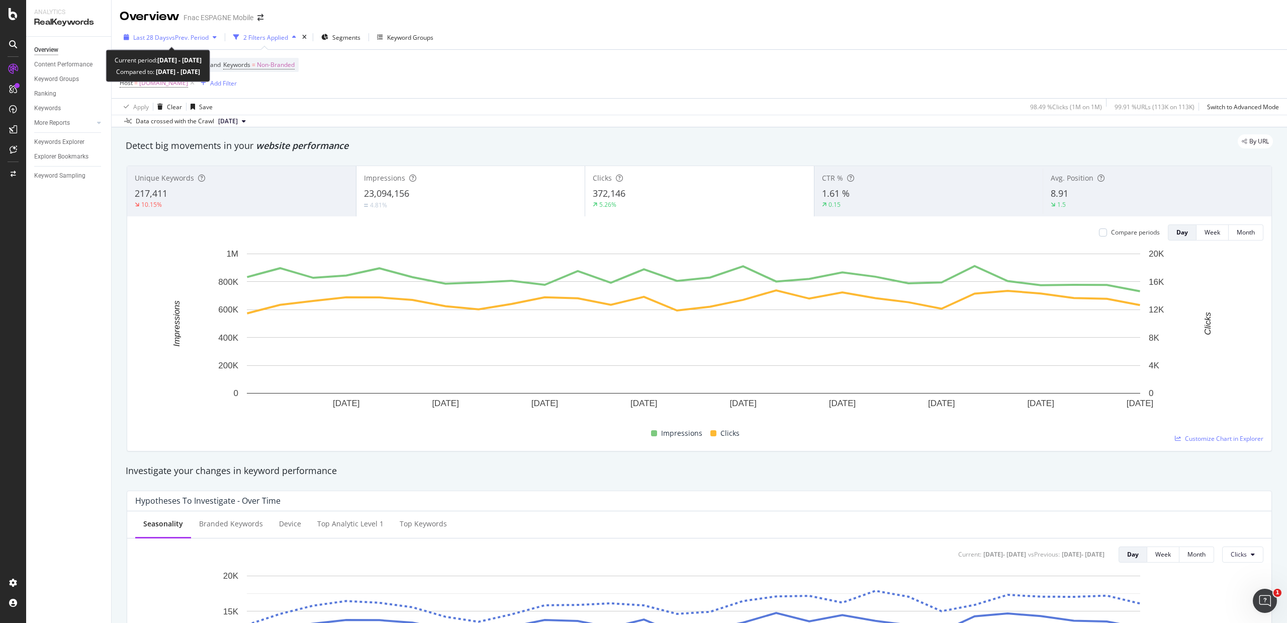
click at [207, 40] on span "vs Prev. Period" at bounding box center [189, 37] width 40 height 9
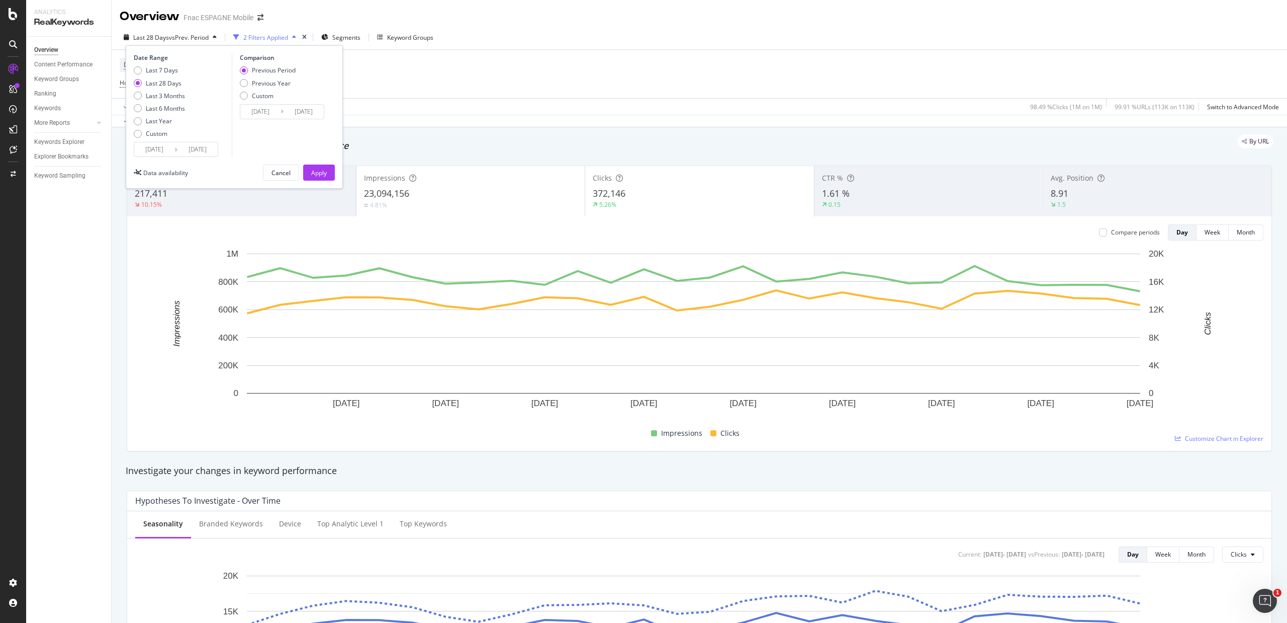
click at [150, 146] on input "[DATE]" at bounding box center [154, 149] width 40 height 14
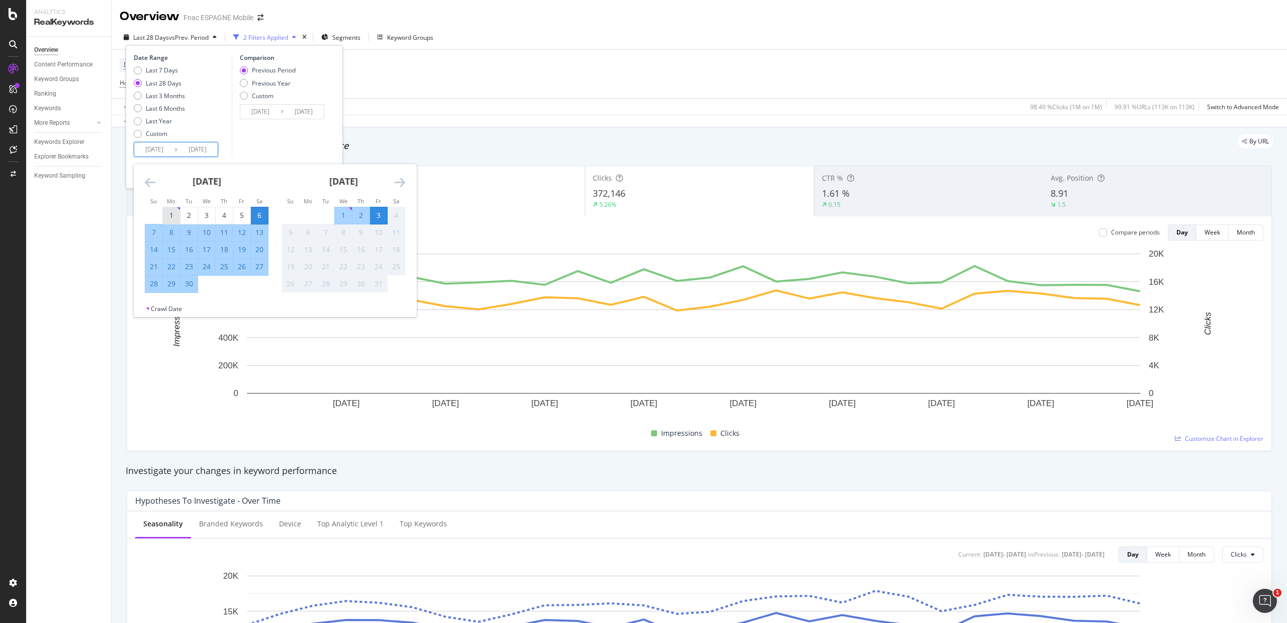
click at [168, 218] on div "1" at bounding box center [171, 215] width 17 height 10
type input "[DATE]"
click at [189, 282] on div "30" at bounding box center [189, 284] width 17 height 10
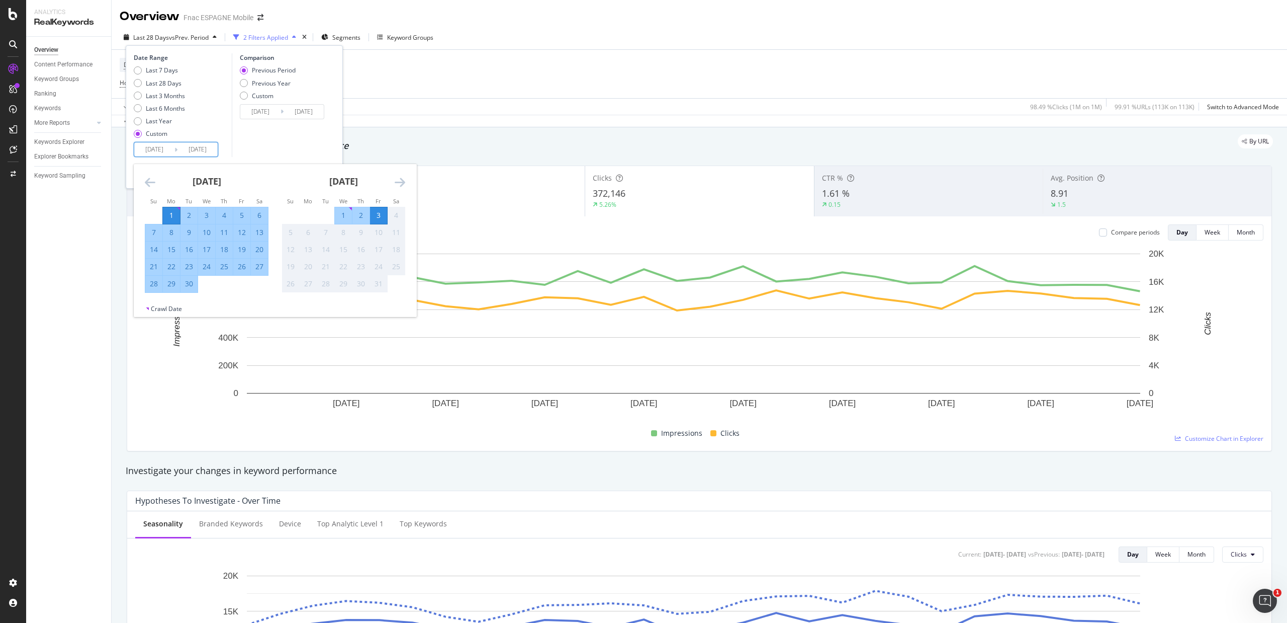
type input "[DATE]"
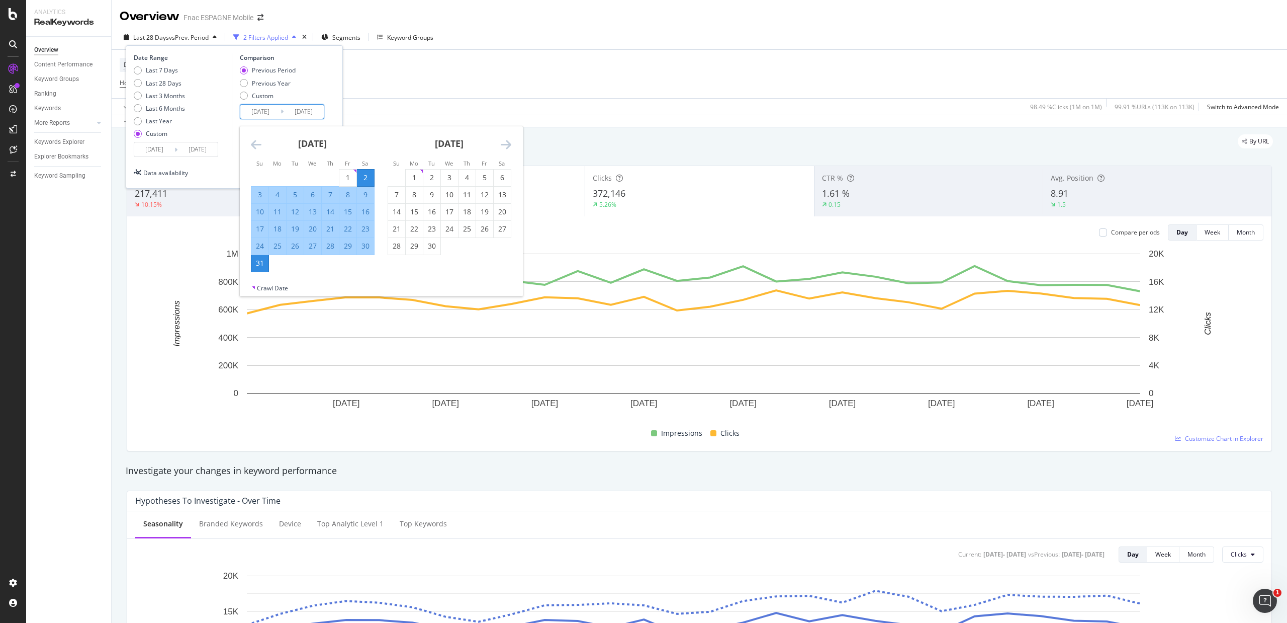
drag, startPoint x: 279, startPoint y: 113, endPoint x: 278, endPoint y: 119, distance: 6.1
click at [278, 112] on input "[DATE]" at bounding box center [260, 112] width 40 height 14
click at [344, 169] on div "1" at bounding box center [347, 177] width 17 height 17
type input "[DATE]"
click at [255, 260] on div "31" at bounding box center [259, 263] width 17 height 10
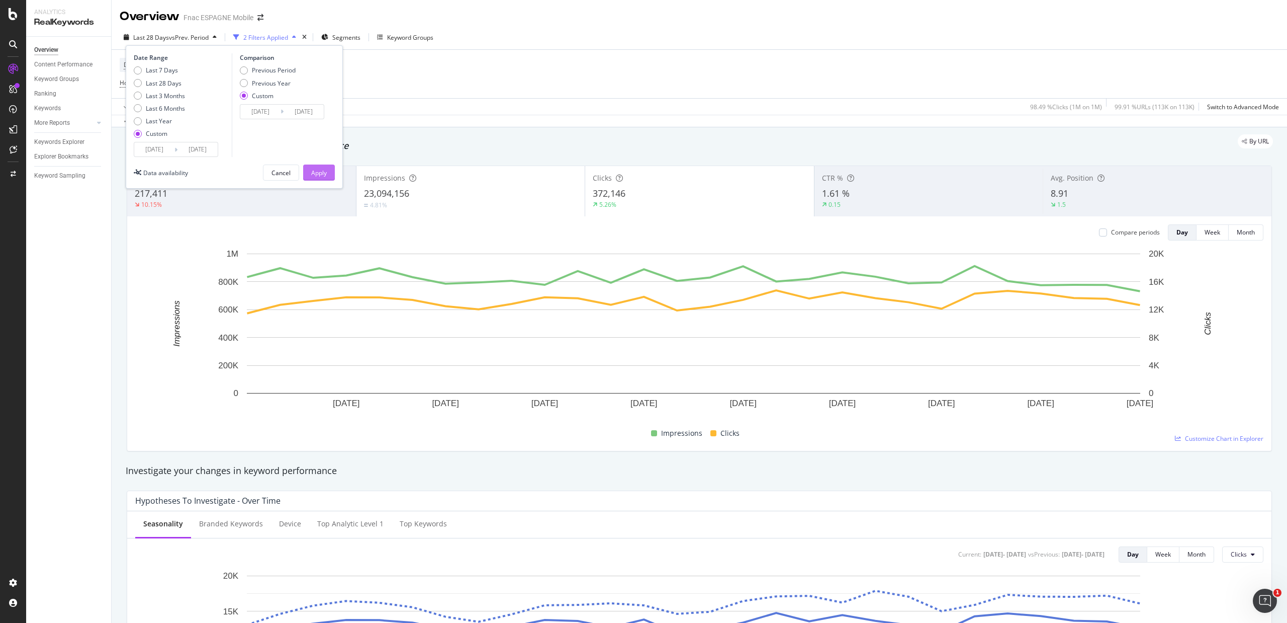
click at [322, 171] on div "Apply" at bounding box center [319, 172] width 16 height 9
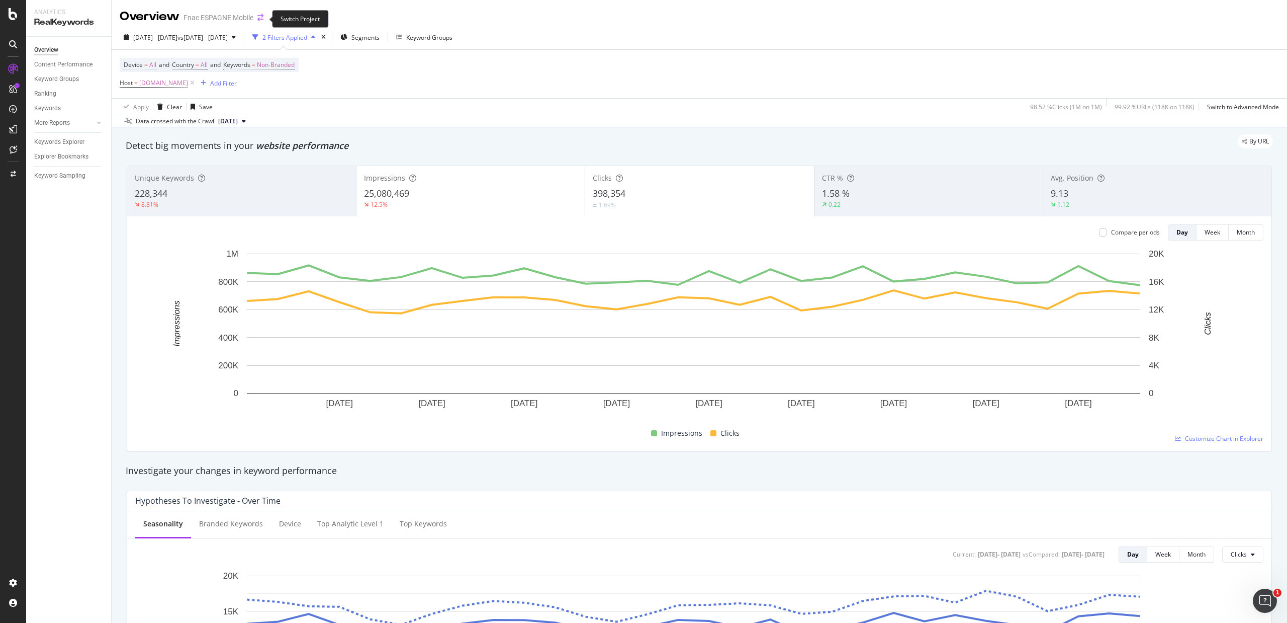
click at [262, 17] on icon "arrow-right-arrow-left" at bounding box center [260, 17] width 6 height 7
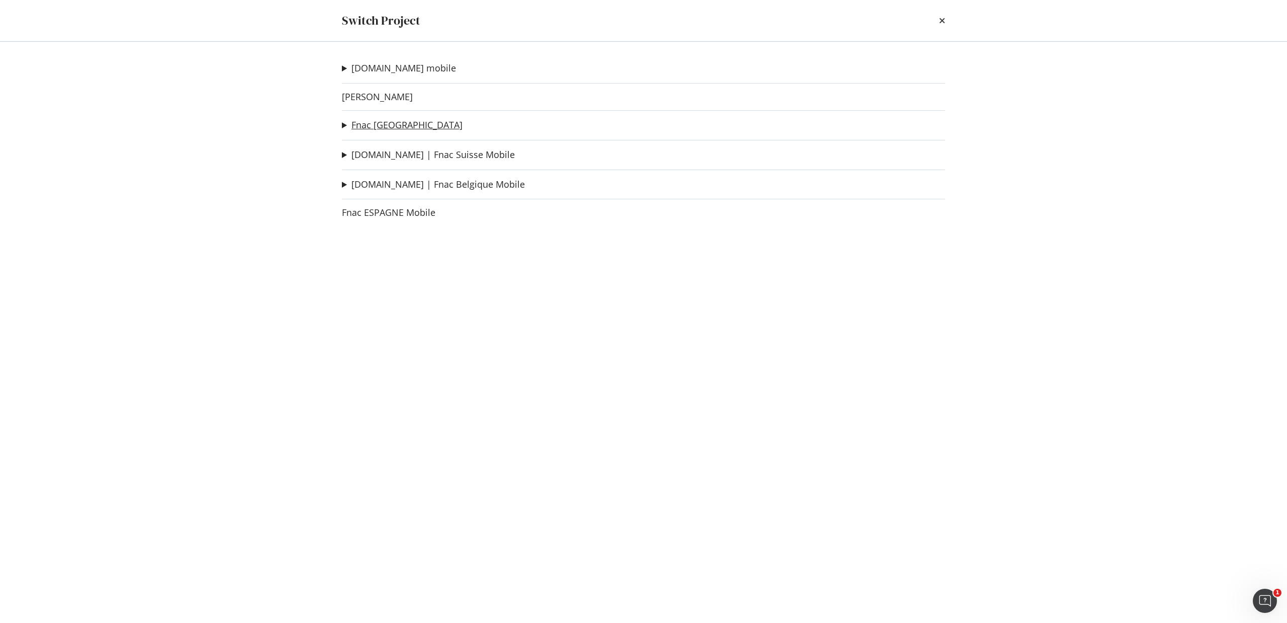
click at [391, 121] on link "Fnac [GEOGRAPHIC_DATA]" at bounding box center [407, 125] width 111 height 11
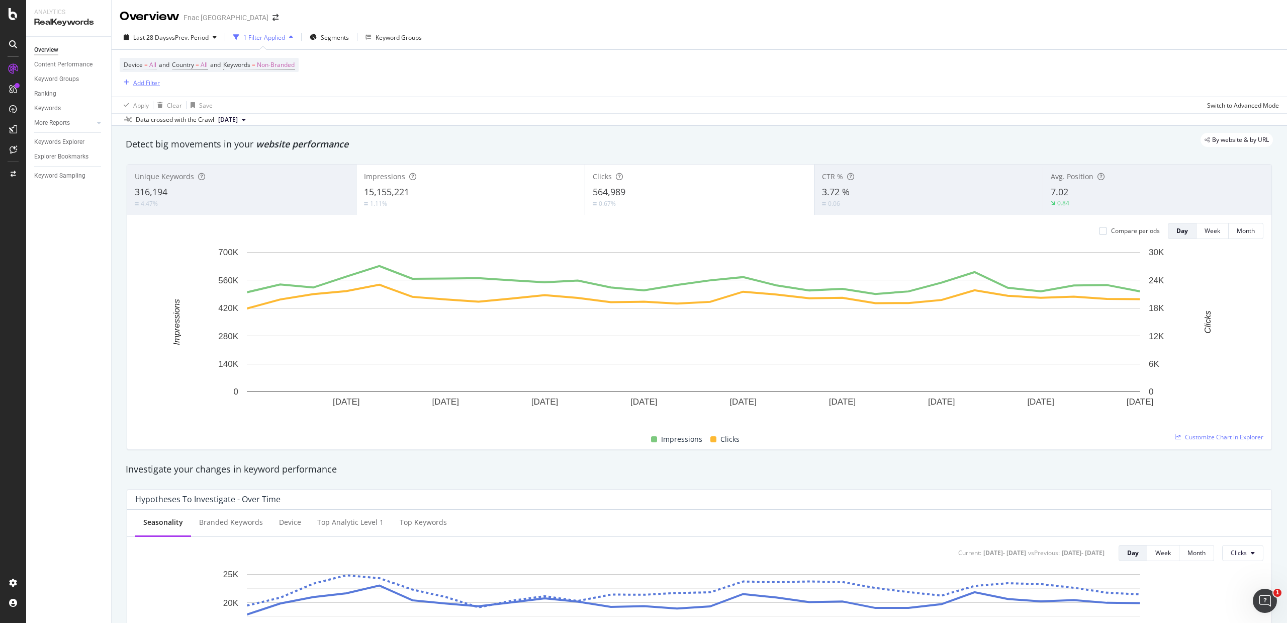
click at [151, 81] on div "Add Filter" at bounding box center [146, 82] width 27 height 9
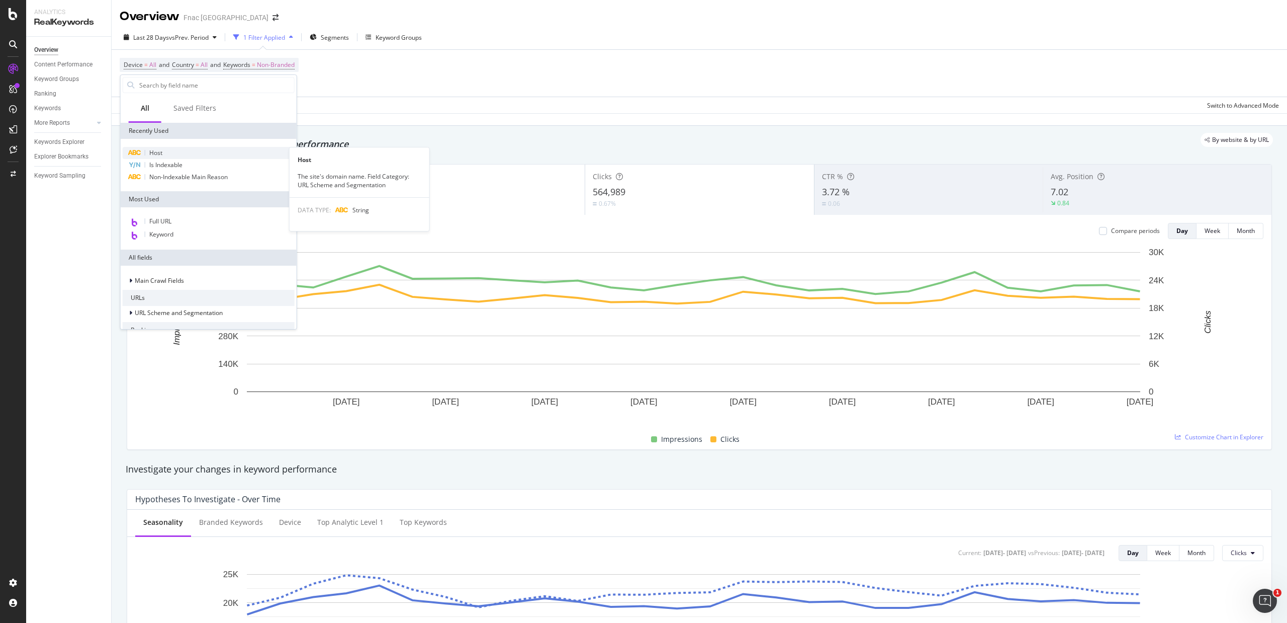
click at [182, 150] on div "Host" at bounding box center [209, 153] width 172 height 12
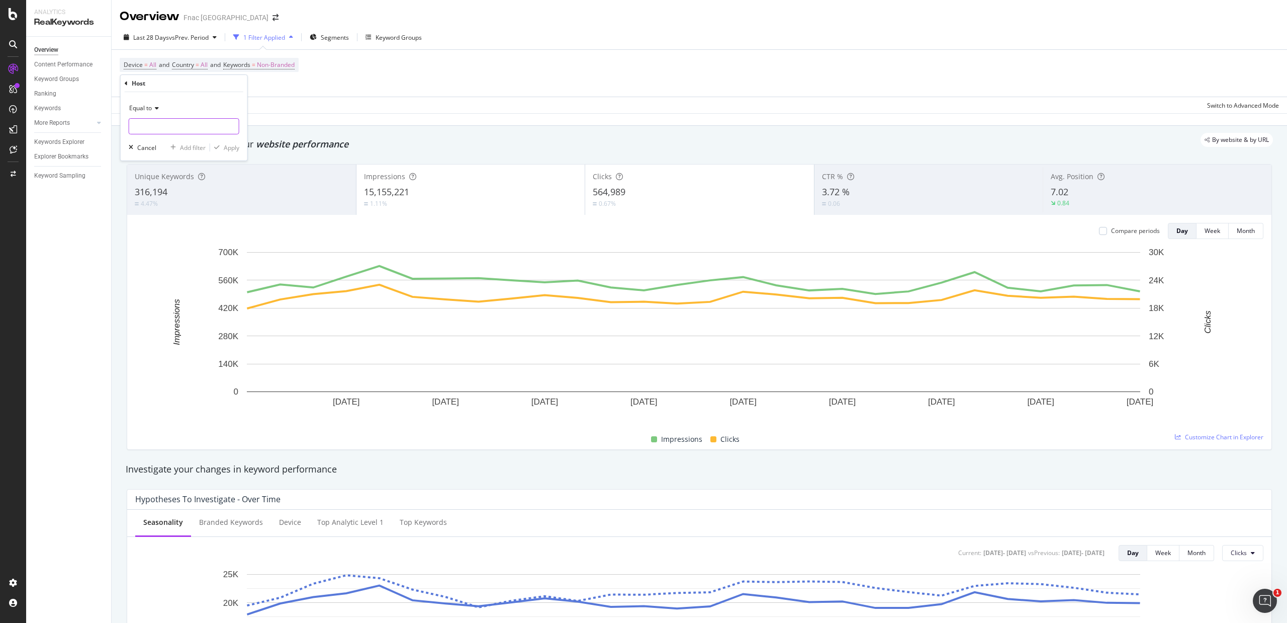
click at [190, 131] on input "text" at bounding box center [184, 126] width 110 height 16
click at [159, 138] on span "[DOMAIN_NAME]" at bounding box center [165, 139] width 67 height 9
type input "[DOMAIN_NAME]"
click at [234, 143] on div "Apply" at bounding box center [232, 147] width 16 height 9
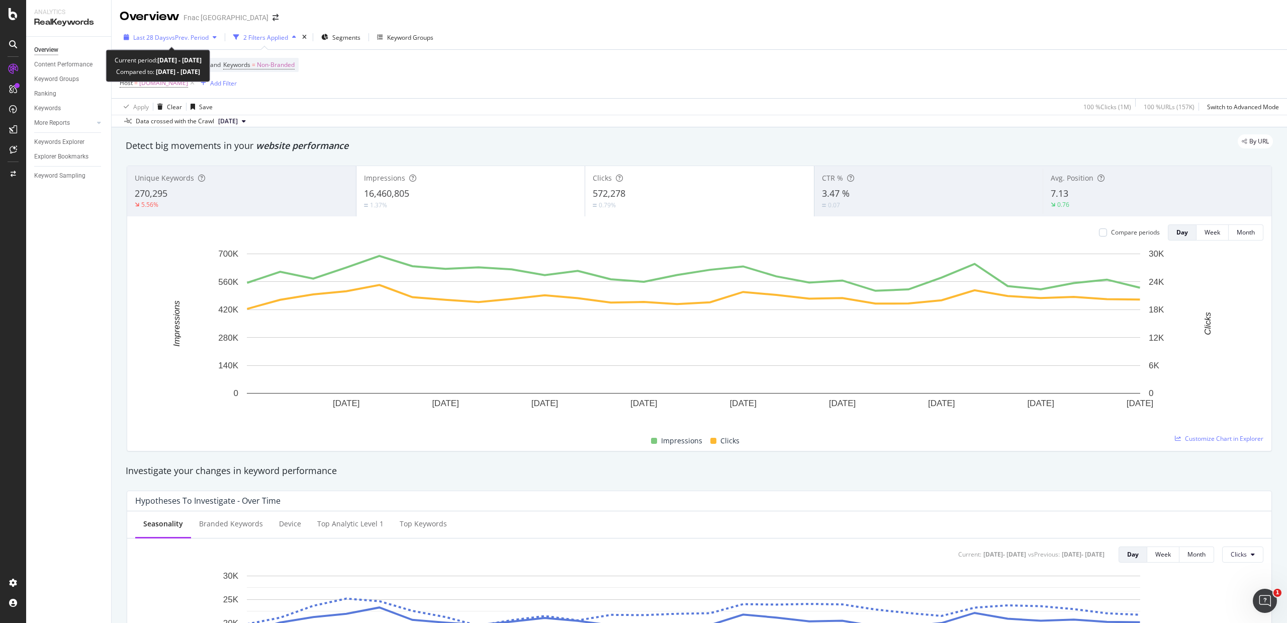
click at [183, 36] on span "vs Prev. Period" at bounding box center [189, 37] width 40 height 9
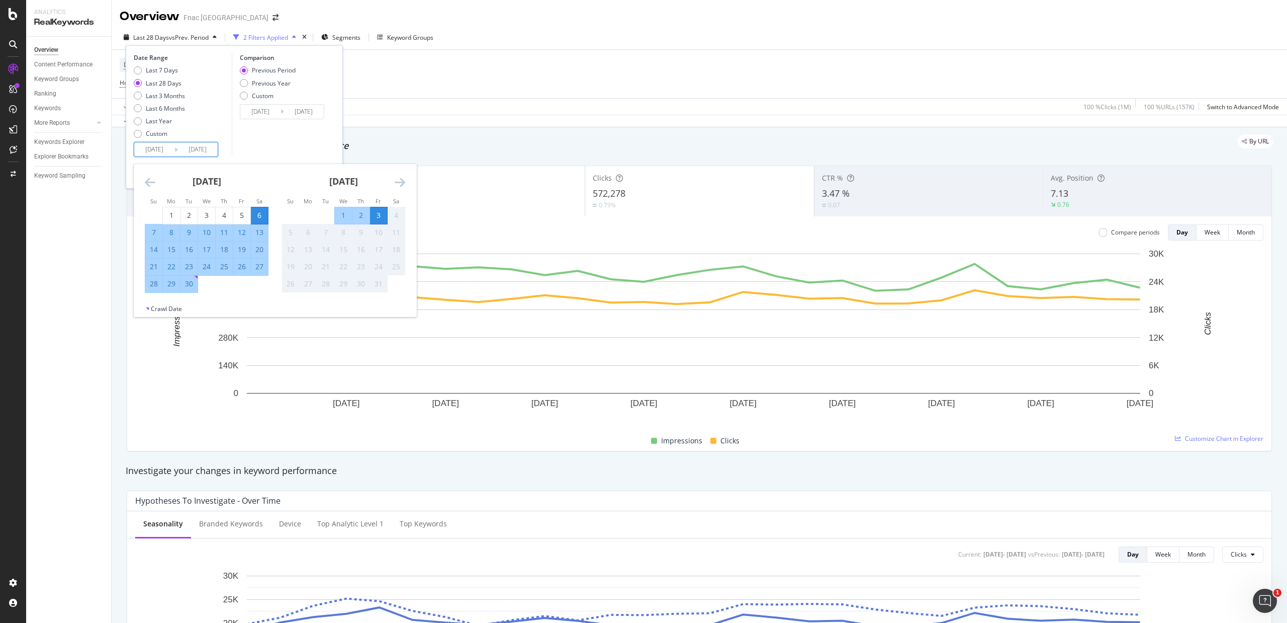
click at [150, 149] on input "[DATE]" at bounding box center [154, 149] width 40 height 14
click at [167, 212] on div "1" at bounding box center [171, 215] width 17 height 10
type input "[DATE]"
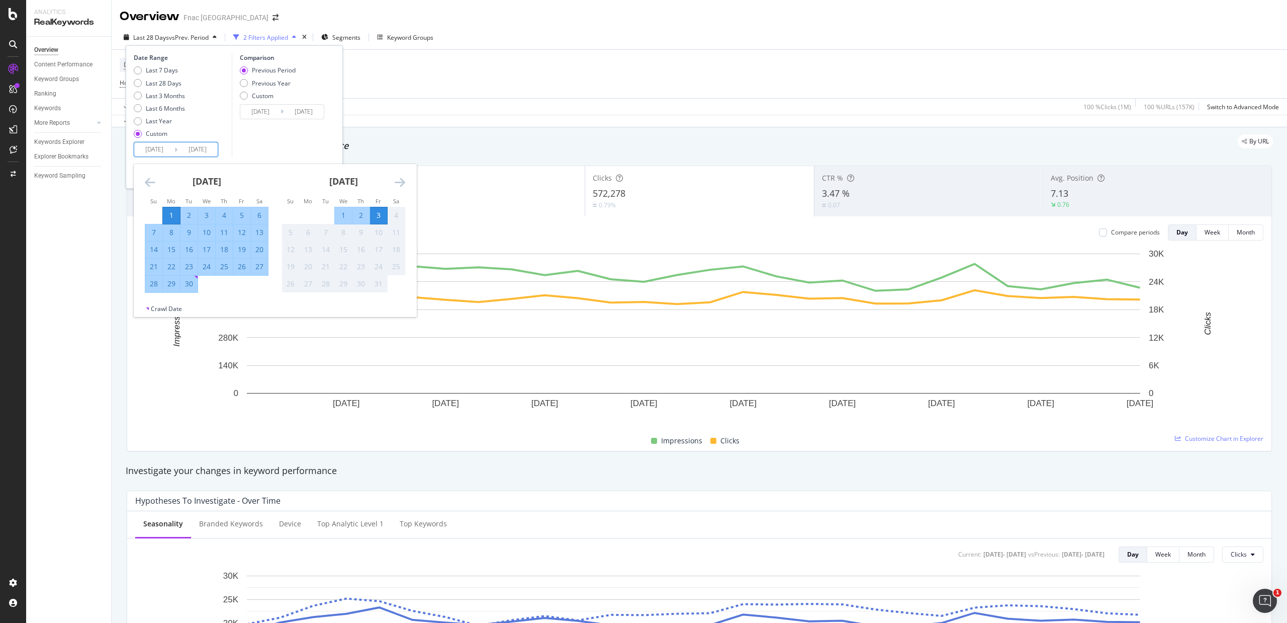
click at [188, 284] on div "30" at bounding box center [189, 284] width 17 height 10
type input "[DATE]"
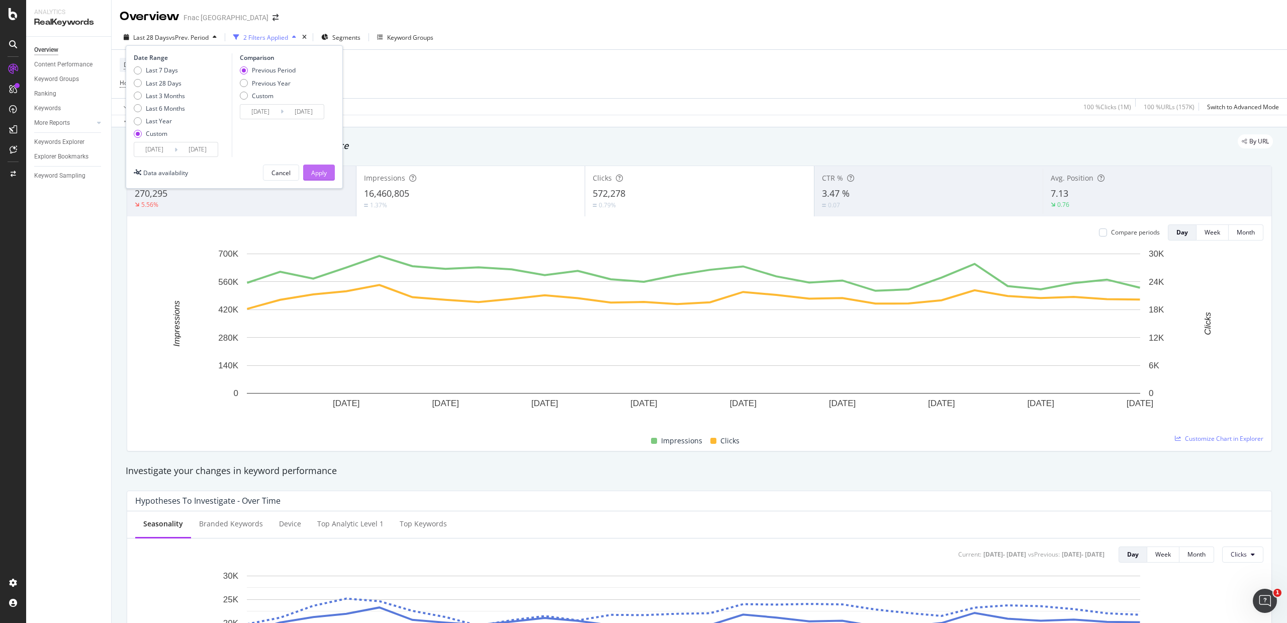
click at [324, 173] on div "Apply" at bounding box center [319, 172] width 16 height 9
